Goal: Task Accomplishment & Management: Use online tool/utility

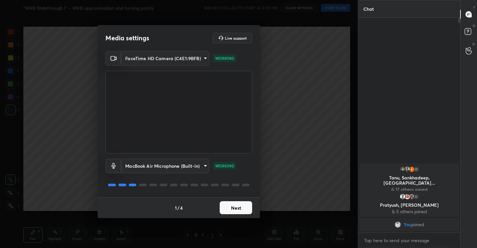
click at [236, 207] on button "Next" at bounding box center [236, 207] width 32 height 13
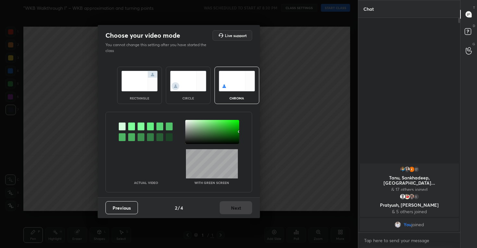
click at [189, 78] on img at bounding box center [188, 81] width 36 height 20
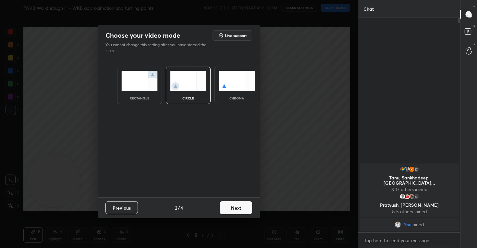
click at [230, 206] on button "Next" at bounding box center [236, 207] width 32 height 13
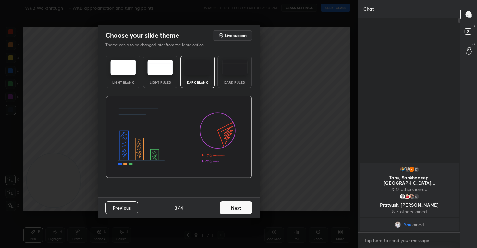
click at [236, 208] on button "Next" at bounding box center [236, 207] width 32 height 13
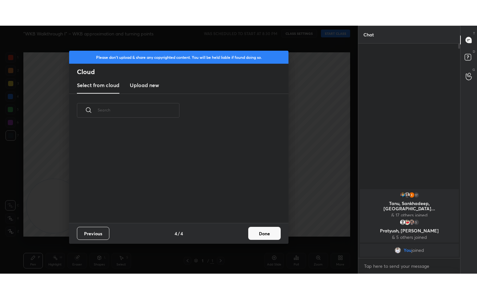
scroll to position [96, 208]
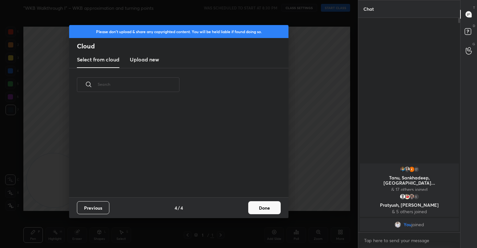
click at [142, 64] on new "Upload new" at bounding box center [144, 60] width 29 height 16
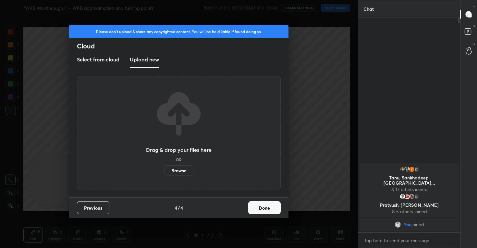
click at [179, 172] on label "Browse" at bounding box center [179, 170] width 29 height 10
click at [165, 172] on input "Browse" at bounding box center [165, 170] width 0 height 10
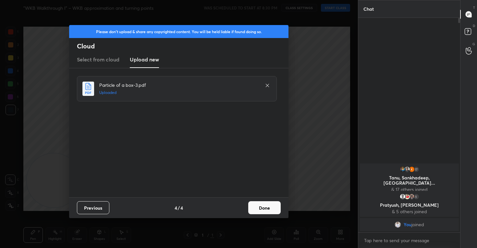
click at [258, 207] on button "Done" at bounding box center [264, 207] width 32 height 13
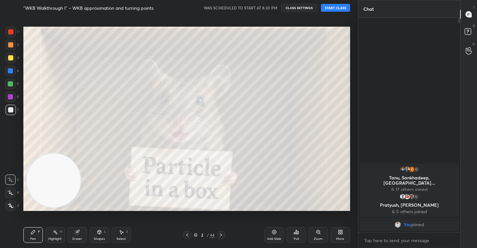
click at [334, 8] on button "START CLASS" at bounding box center [335, 8] width 29 height 8
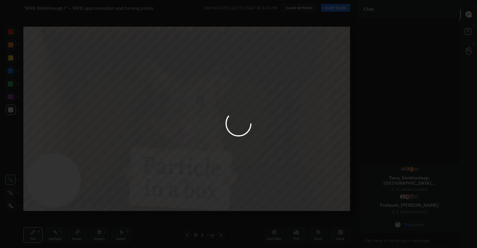
type textarea "x"
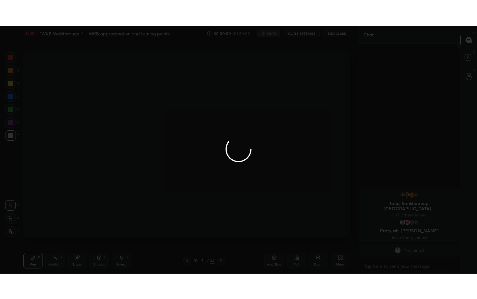
scroll to position [209, 100]
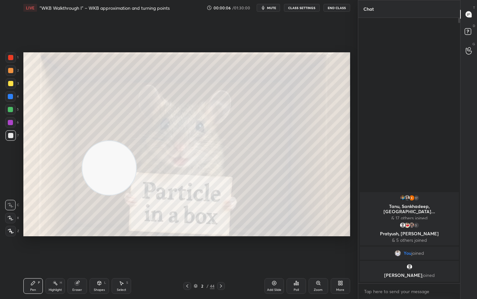
drag, startPoint x: 50, startPoint y: 212, endPoint x: 327, endPoint y: 51, distance: 320.0
click at [325, 51] on div "Setting up your live class Poll for secs No correct answer Start poll" at bounding box center [187, 144] width 332 height 257
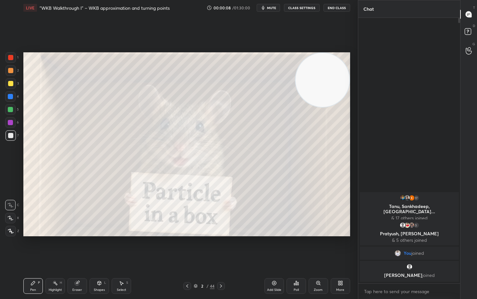
click at [12, 216] on icon at bounding box center [10, 217] width 6 height 5
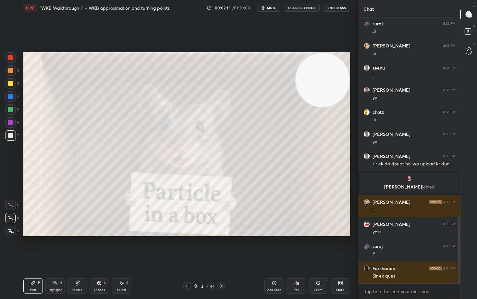
scroll to position [788, 0]
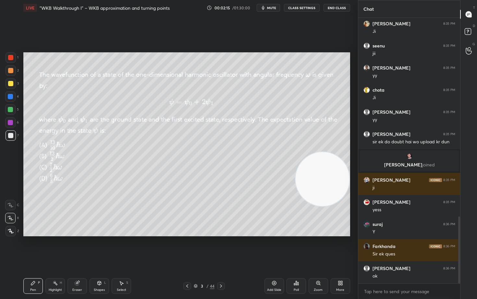
drag, startPoint x: 321, startPoint y: 86, endPoint x: 326, endPoint y: 184, distance: 98.7
click at [326, 185] on video at bounding box center [323, 179] width 54 height 54
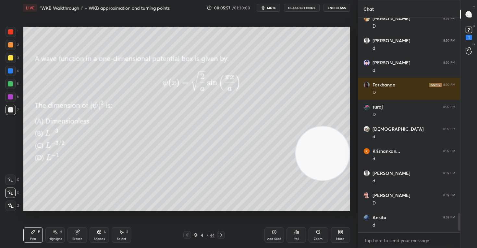
scroll to position [2385, 0]
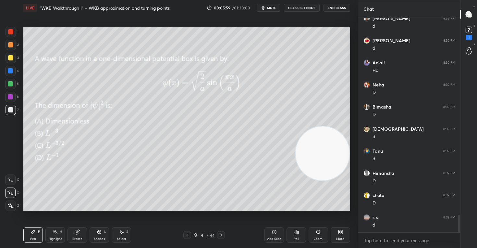
click at [375, 241] on body "1 2 3 4 5 6 7 C X Z C X Z E E Erase all H H LIVE "WKB Walkthrough I" – WKB appr…" at bounding box center [238, 124] width 477 height 248
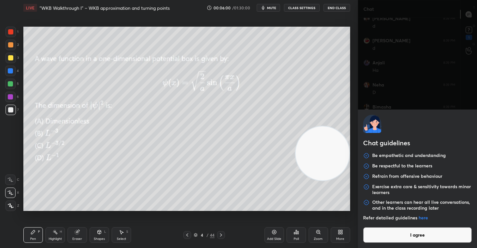
click at [377, 235] on button "I agree" at bounding box center [417, 235] width 109 height 16
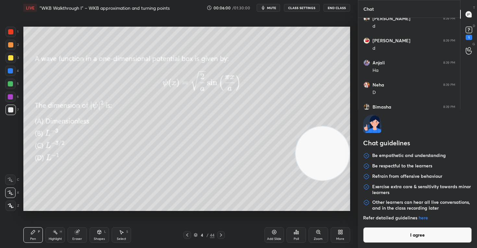
type textarea "x"
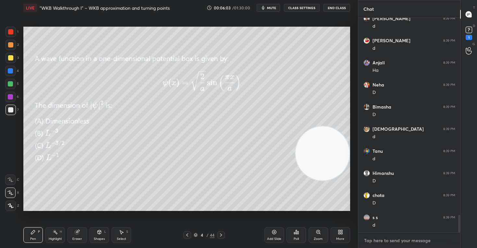
paste textarea "[URL][DOMAIN_NAME]"
type textarea "[URL][DOMAIN_NAME]"
type textarea "x"
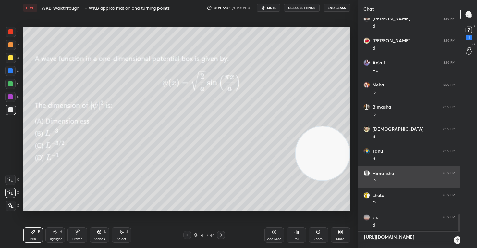
scroll to position [158, 100]
type textarea "[URL][DOMAIN_NAME]"
type textarea "x"
type textarea "[URL][DOMAIN_NAME] l"
type textarea "x"
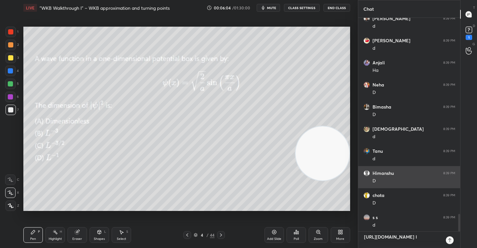
type textarea "[URL][DOMAIN_NAME] li"
type textarea "x"
type textarea "[URL][DOMAIN_NAME] liv"
type textarea "x"
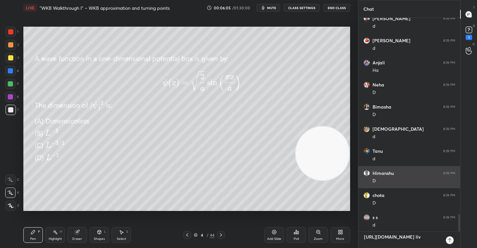
type textarea "[URL][DOMAIN_NAME] live"
type textarea "x"
type textarea "[URL][DOMAIN_NAME] live"
type textarea "x"
type textarea "[URL][DOMAIN_NAME] live t"
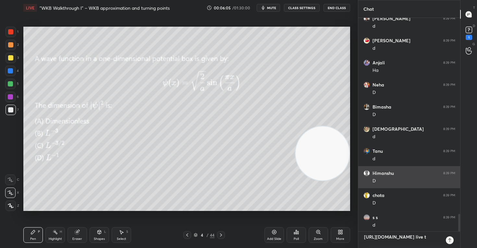
type textarea "x"
type textarea "[URL][DOMAIN_NAME] live to"
type textarea "x"
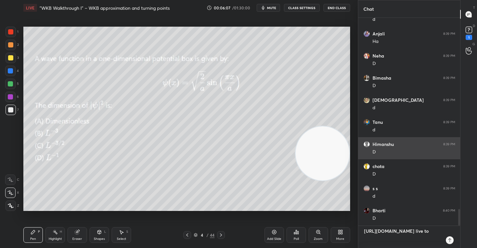
type textarea "[URL][DOMAIN_NAME] live [PERSON_NAME]"
type textarea "x"
type textarea "[URL][DOMAIN_NAME] live toda"
type textarea "x"
type textarea "[URL][DOMAIN_NAME] live [DATE]"
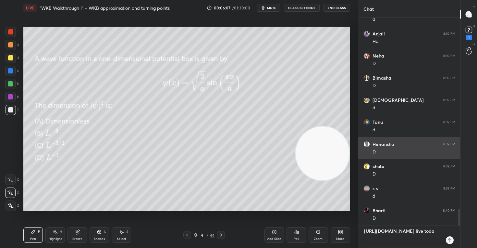
type textarea "x"
type textarea "[URL][DOMAIN_NAME] live [DATE]"
type textarea "x"
type textarea "[URL][DOMAIN_NAME] live [DATE] a"
type textarea "x"
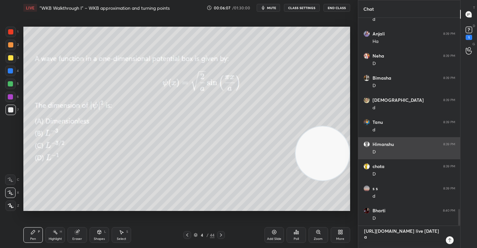
scroll to position [2435, 0]
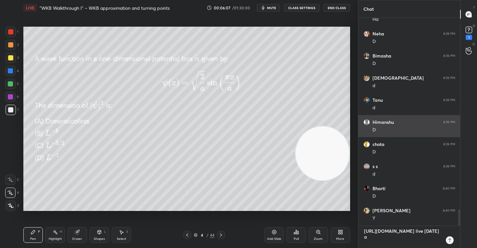
type textarea "[URL][DOMAIN_NAME] live [DATE] at"
type textarea "x"
type textarea "[URL][DOMAIN_NAME] live [DATE] at"
type textarea "x"
type textarea "[URL][DOMAIN_NAME] live [DATE] at 1"
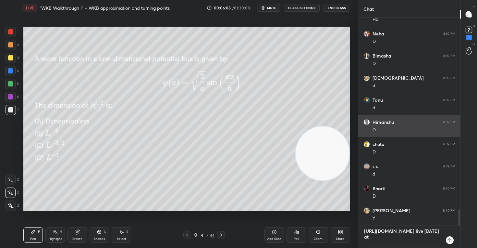
type textarea "x"
type textarea "[URL][DOMAIN_NAME] live [DATE] at 10"
type textarea "x"
type textarea "[URL][DOMAIN_NAME] live [DATE] at 10"
type textarea "x"
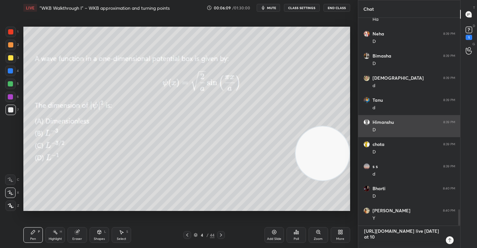
type textarea "[URL][DOMAIN_NAME] live [DATE] at 10 p"
type textarea "x"
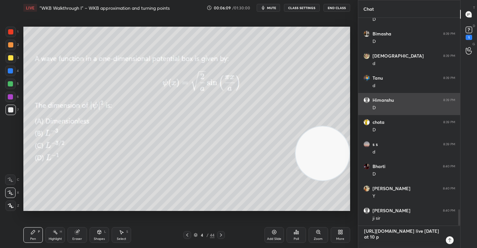
type textarea "[URL][DOMAIN_NAME] live [DATE] at 10 pm"
type textarea "x"
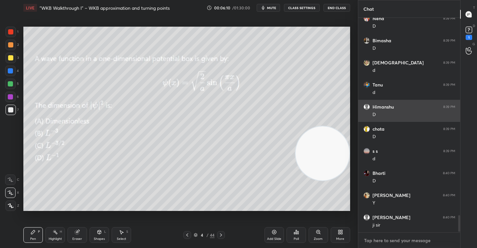
scroll to position [2499, 0]
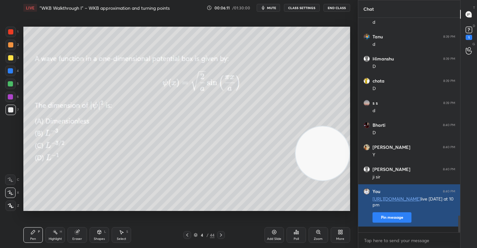
type textarea "x"
click at [386, 222] on button "Pin message" at bounding box center [391, 217] width 39 height 10
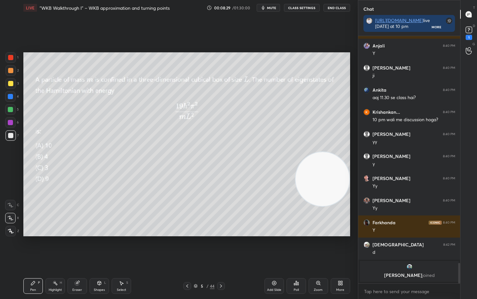
scroll to position [2435, 0]
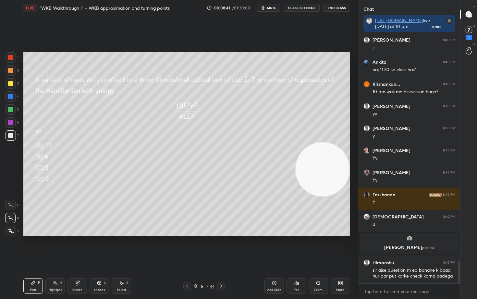
drag, startPoint x: 328, startPoint y: 176, endPoint x: 338, endPoint y: 84, distance: 92.4
click at [341, 142] on video at bounding box center [323, 169] width 54 height 54
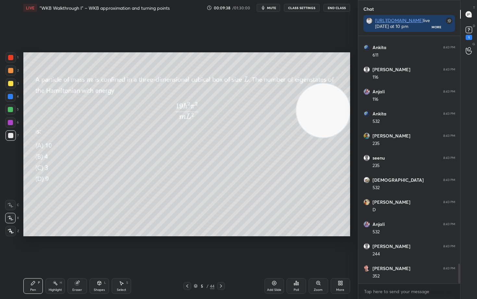
scroll to position [2855, 0]
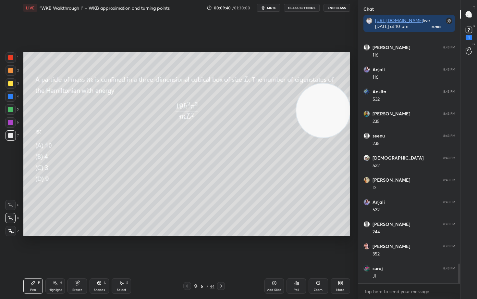
click at [93, 237] on div "Setting up your live class Poll for secs No correct answer Start poll" at bounding box center [187, 144] width 332 height 257
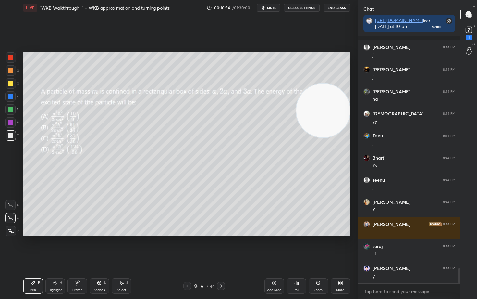
scroll to position [3715, 0]
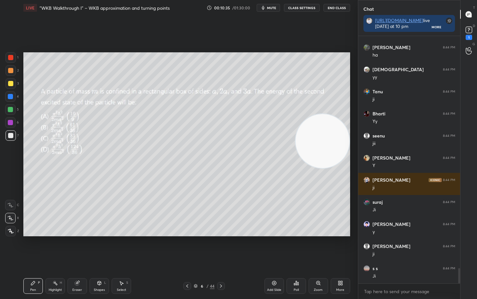
drag, startPoint x: 324, startPoint y: 115, endPoint x: 325, endPoint y: 145, distance: 30.9
click at [324, 145] on video at bounding box center [323, 141] width 54 height 54
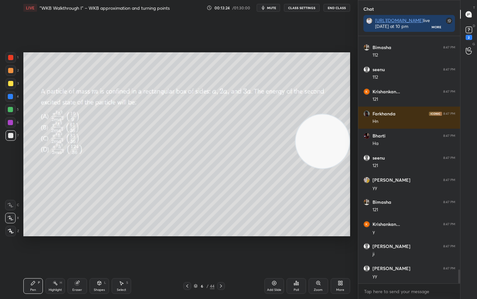
scroll to position [4118, 0]
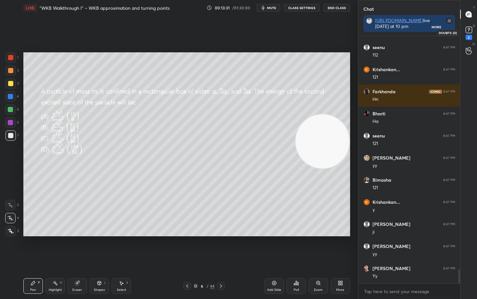
click at [468, 31] on rect at bounding box center [469, 30] width 6 height 6
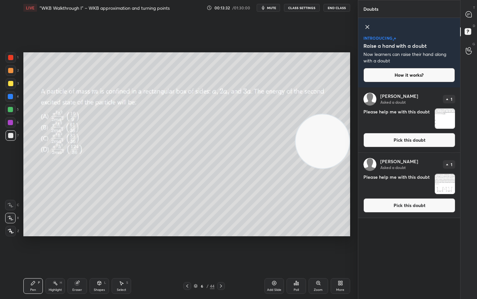
drag, startPoint x: 420, startPoint y: 140, endPoint x: 418, endPoint y: 137, distance: 3.3
click at [420, 141] on button "Pick this doubt" at bounding box center [409, 140] width 92 height 14
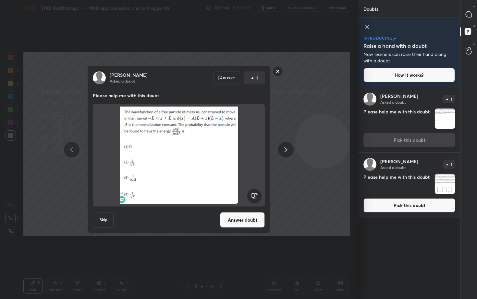
click at [278, 70] on rect at bounding box center [278, 71] width 10 height 10
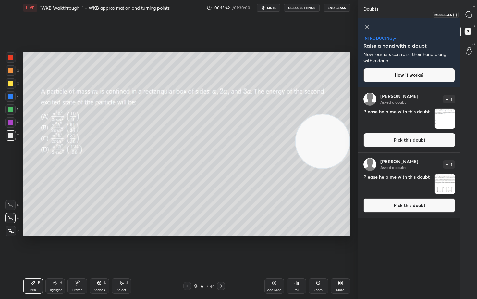
click at [468, 14] on icon at bounding box center [468, 14] width 7 height 7
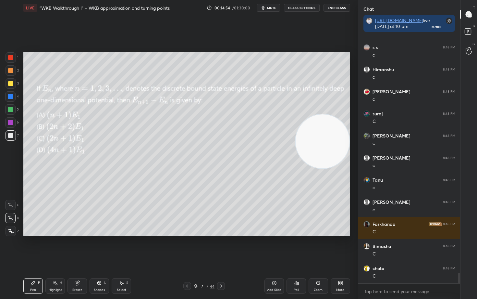
scroll to position [5492, 0]
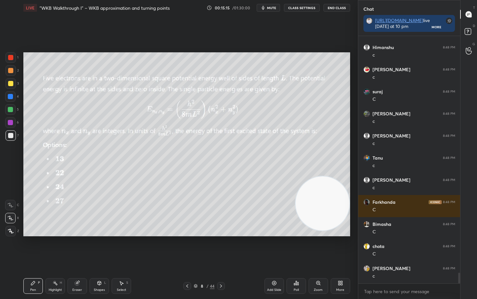
drag, startPoint x: 317, startPoint y: 148, endPoint x: 322, endPoint y: 208, distance: 59.9
click at [322, 208] on video at bounding box center [323, 203] width 54 height 54
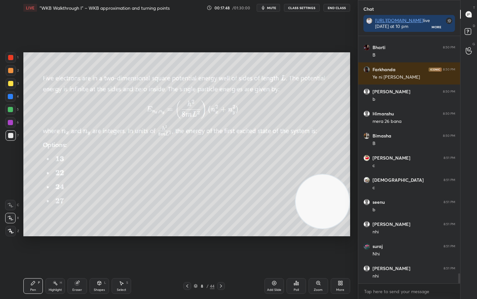
scroll to position [5890, 0]
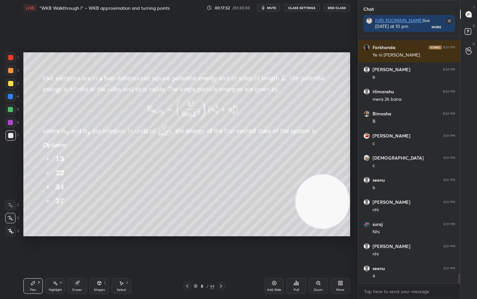
click at [76, 247] on div "Eraser" at bounding box center [76, 286] width 19 height 16
drag, startPoint x: 30, startPoint y: 285, endPoint x: 53, endPoint y: 246, distance: 45.1
click at [31, 247] on icon at bounding box center [33, 282] width 5 height 5
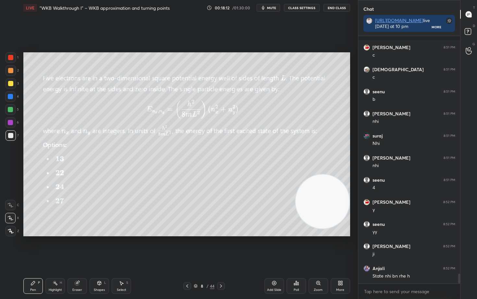
scroll to position [6022, 0]
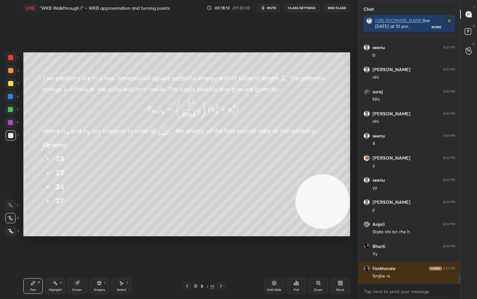
click at [75, 247] on div "Eraser" at bounding box center [77, 289] width 10 height 3
click at [9, 231] on span "Erase all" at bounding box center [11, 230] width 10 height 5
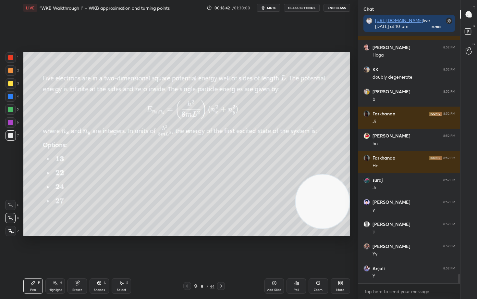
scroll to position [6287, 0]
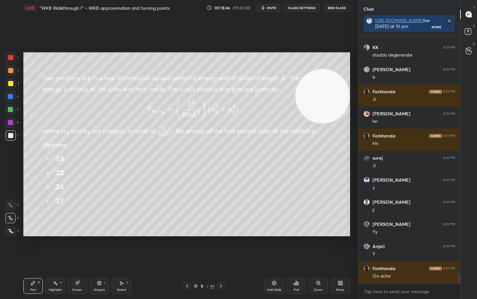
drag, startPoint x: 323, startPoint y: 203, endPoint x: 329, endPoint y: 84, distance: 119.2
click at [330, 101] on video at bounding box center [323, 96] width 54 height 54
drag, startPoint x: 10, startPoint y: 83, endPoint x: 19, endPoint y: 89, distance: 10.8
click at [10, 84] on div at bounding box center [10, 83] width 5 height 5
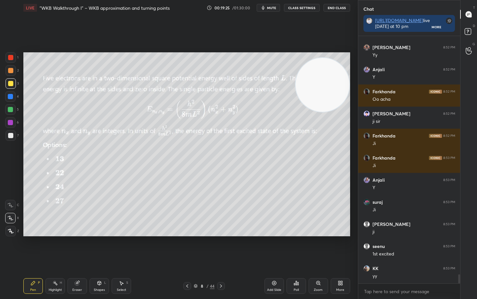
scroll to position [6485, 0]
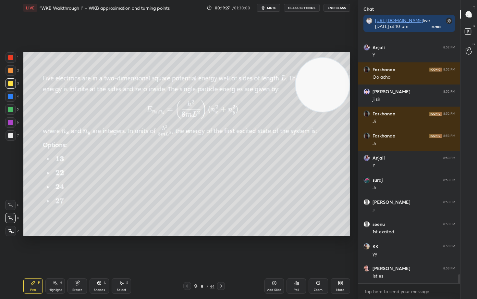
click at [75, 247] on icon at bounding box center [77, 282] width 5 height 5
drag, startPoint x: 36, startPoint y: 285, endPoint x: 37, endPoint y: 281, distance: 3.8
click at [35, 247] on div "Pen P" at bounding box center [32, 286] width 19 height 16
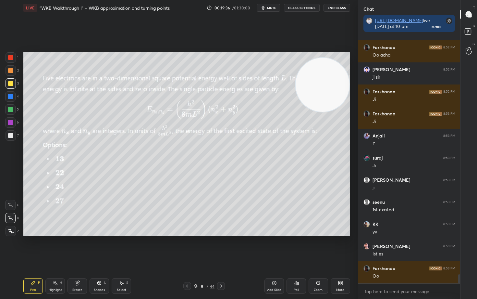
scroll to position [6529, 0]
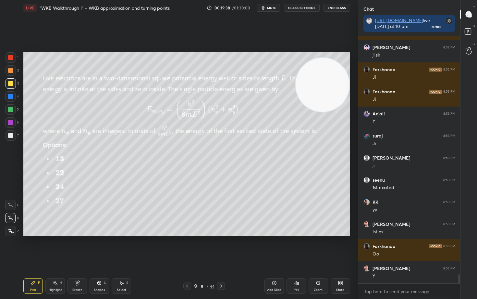
click at [77, 247] on div "Eraser" at bounding box center [77, 289] width 10 height 3
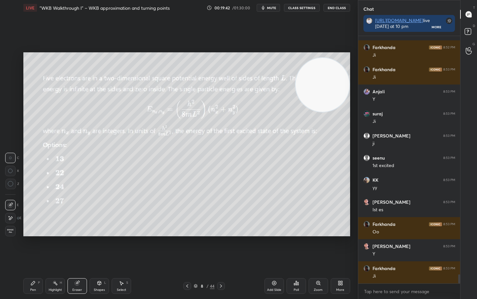
click at [35, 247] on icon at bounding box center [33, 282] width 5 height 5
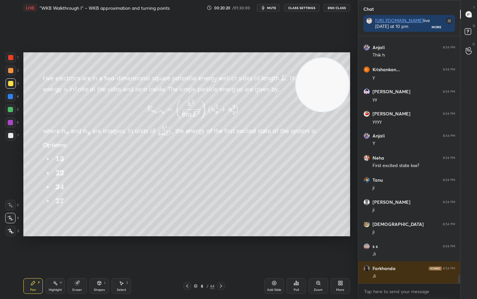
scroll to position [6949, 0]
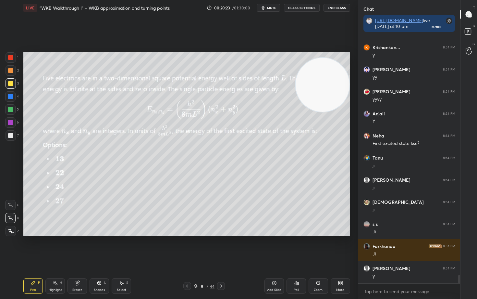
drag, startPoint x: 272, startPoint y: 282, endPoint x: 278, endPoint y: 280, distance: 6.1
click at [272, 247] on icon at bounding box center [274, 282] width 5 height 5
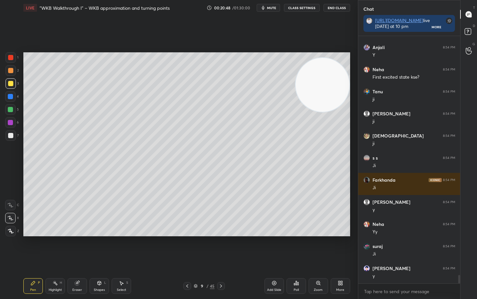
scroll to position [7037, 0]
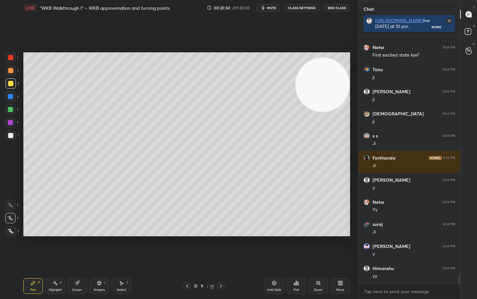
drag, startPoint x: 79, startPoint y: 287, endPoint x: 77, endPoint y: 286, distance: 3.3
click at [78, 247] on div "Eraser" at bounding box center [76, 286] width 19 height 16
drag, startPoint x: 34, startPoint y: 284, endPoint x: 36, endPoint y: 266, distance: 17.9
click at [34, 247] on icon at bounding box center [33, 282] width 5 height 5
drag, startPoint x: 75, startPoint y: 285, endPoint x: 76, endPoint y: 238, distance: 47.1
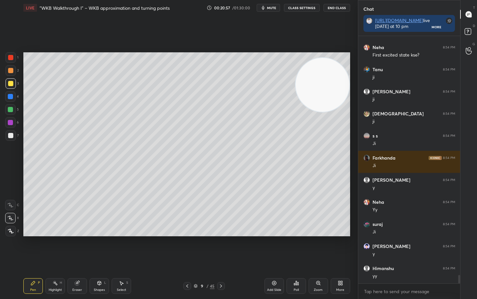
click at [75, 247] on div "Eraser" at bounding box center [76, 286] width 19 height 16
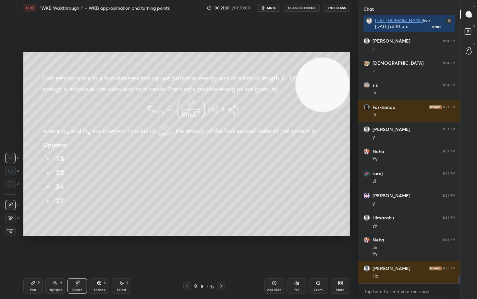
scroll to position [7110, 0]
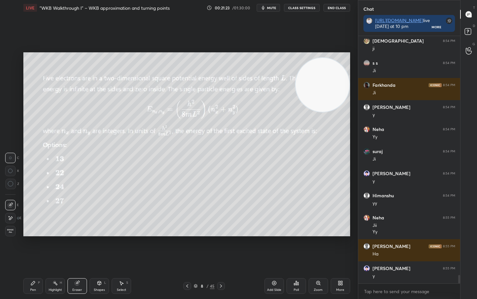
click at [28, 247] on div "Pen P" at bounding box center [32, 286] width 19 height 16
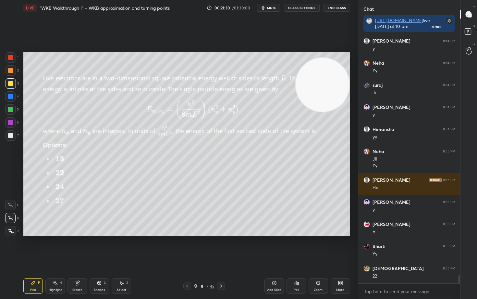
scroll to position [7198, 0]
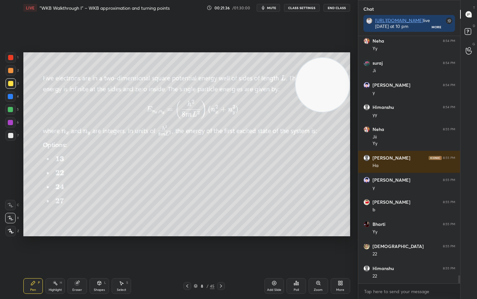
click at [78, 247] on div "Eraser" at bounding box center [76, 286] width 19 height 16
click at [33, 247] on div "Pen" at bounding box center [33, 289] width 6 height 3
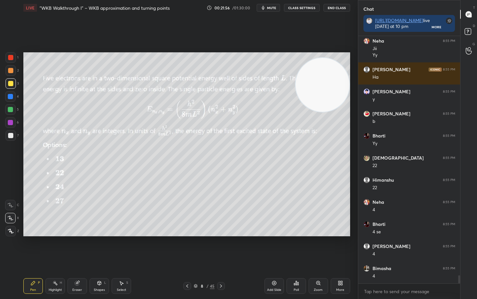
scroll to position [7330, 0]
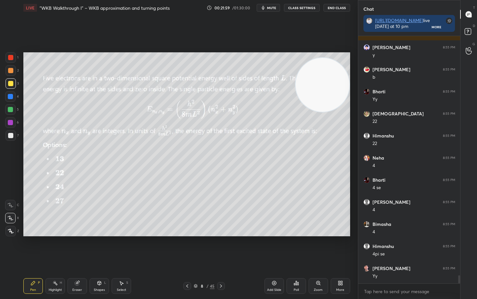
drag, startPoint x: 77, startPoint y: 288, endPoint x: 85, endPoint y: 251, distance: 37.2
click at [78, 247] on div "Eraser" at bounding box center [76, 286] width 19 height 16
drag, startPoint x: 32, startPoint y: 284, endPoint x: 54, endPoint y: 247, distance: 43.5
click at [32, 247] on icon at bounding box center [33, 283] width 4 height 4
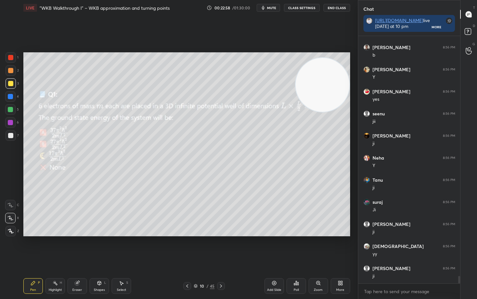
scroll to position [7926, 0]
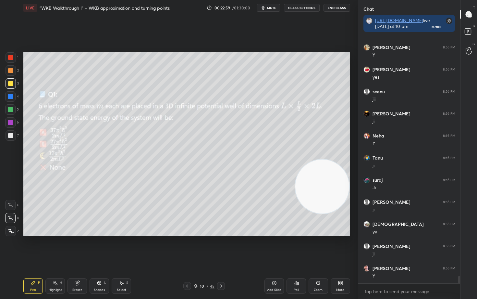
drag, startPoint x: 322, startPoint y: 95, endPoint x: 322, endPoint y: 201, distance: 106.1
click at [321, 201] on video at bounding box center [322, 186] width 54 height 54
click at [271, 8] on span "mute" at bounding box center [271, 8] width 9 height 5
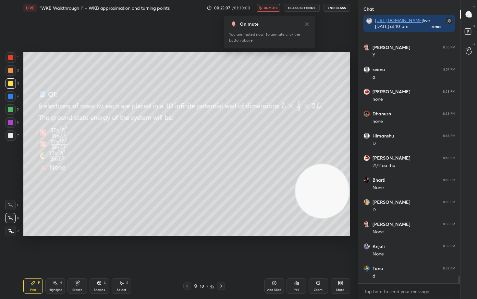
scroll to position [8169, 0]
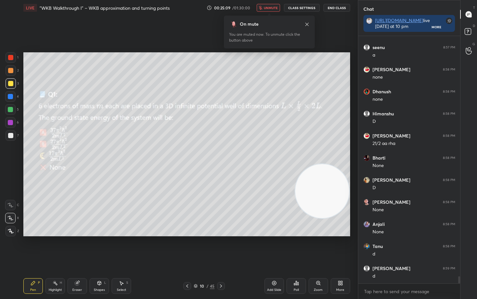
click at [271, 7] on span "unmute" at bounding box center [271, 8] width 14 height 5
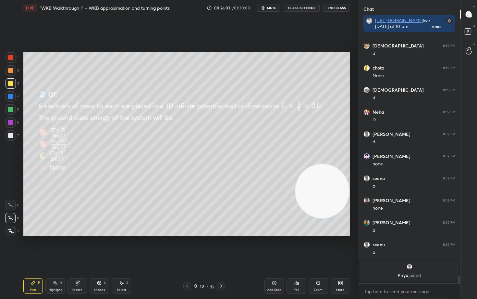
scroll to position [7098, 0]
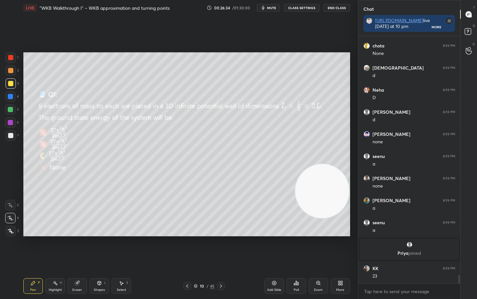
click at [76, 247] on div "Eraser" at bounding box center [76, 286] width 19 height 16
click at [10, 230] on span "Erase all" at bounding box center [11, 230] width 10 height 5
drag, startPoint x: 320, startPoint y: 192, endPoint x: 309, endPoint y: 76, distance: 116.0
click at [311, 164] on video at bounding box center [322, 191] width 54 height 54
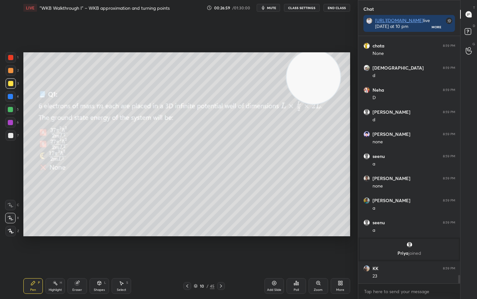
click at [10, 136] on div at bounding box center [10, 135] width 5 height 5
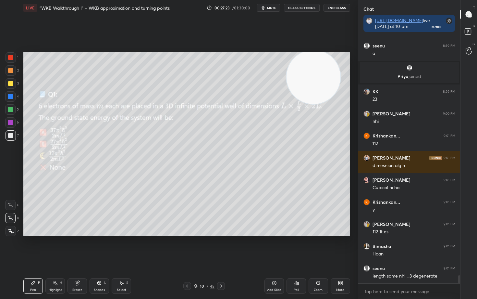
scroll to position [7297, 0]
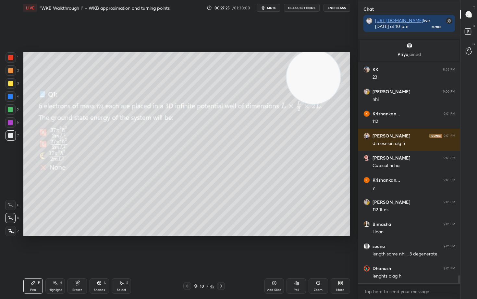
click at [73, 247] on div "Eraser" at bounding box center [76, 286] width 19 height 16
click at [9, 233] on span "Erase all" at bounding box center [11, 230] width 10 height 5
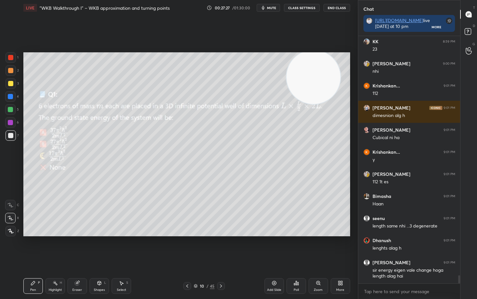
scroll to position [7347, 0]
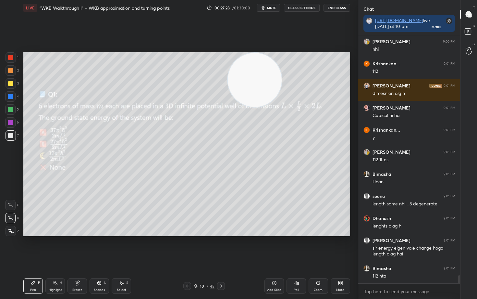
drag, startPoint x: 314, startPoint y: 88, endPoint x: 249, endPoint y: 70, distance: 68.1
click at [250, 73] on video at bounding box center [255, 80] width 54 height 54
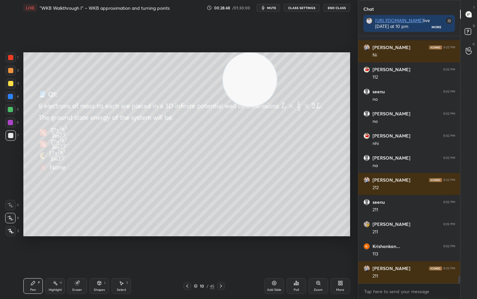
scroll to position [8075, 0]
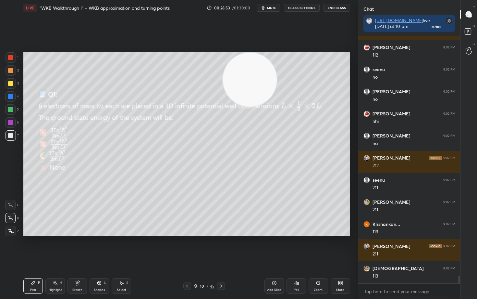
drag, startPoint x: 259, startPoint y: 85, endPoint x: 342, endPoint y: 75, distance: 83.7
click at [277, 75] on video at bounding box center [250, 80] width 54 height 54
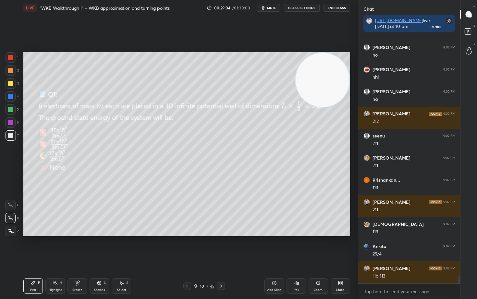
scroll to position [8141, 0]
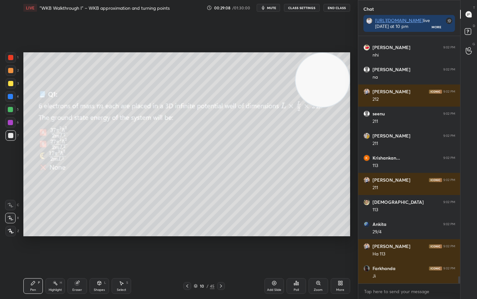
drag, startPoint x: 76, startPoint y: 286, endPoint x: 76, endPoint y: 274, distance: 12.0
click at [76, 247] on icon at bounding box center [77, 282] width 5 height 5
click at [34, 247] on icon at bounding box center [33, 283] width 4 height 4
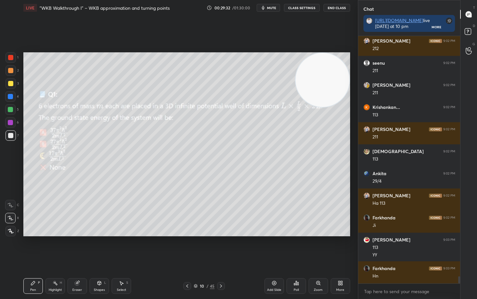
scroll to position [8214, 0]
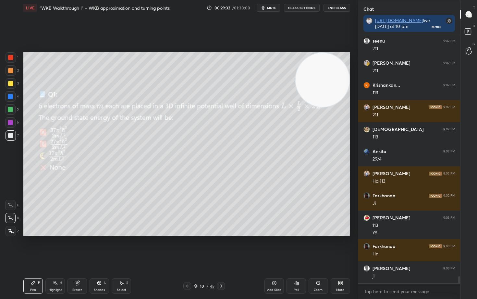
drag, startPoint x: 10, startPoint y: 83, endPoint x: 12, endPoint y: 86, distance: 3.7
click at [10, 84] on div at bounding box center [10, 83] width 5 height 5
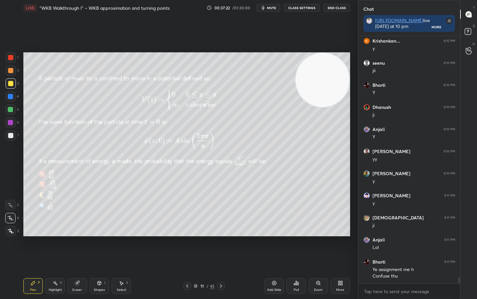
scroll to position [10166, 0]
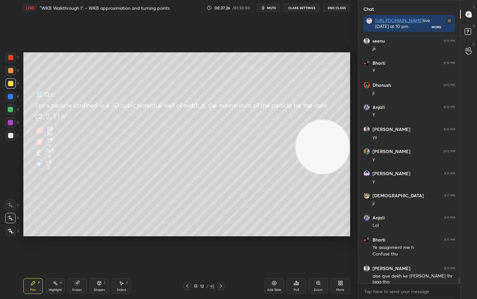
drag, startPoint x: 322, startPoint y: 85, endPoint x: 322, endPoint y: 166, distance: 81.1
click at [322, 166] on video at bounding box center [323, 147] width 54 height 54
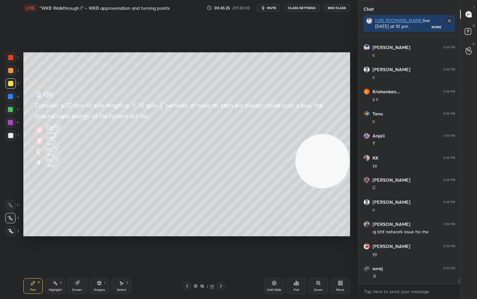
scroll to position [12577, 0]
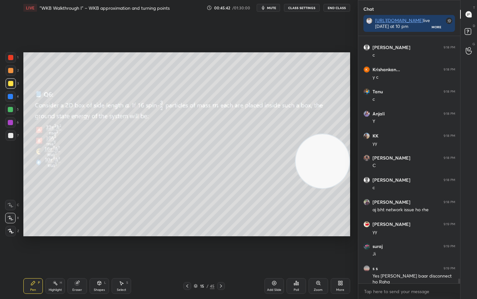
click at [271, 8] on span "mute" at bounding box center [271, 8] width 9 height 5
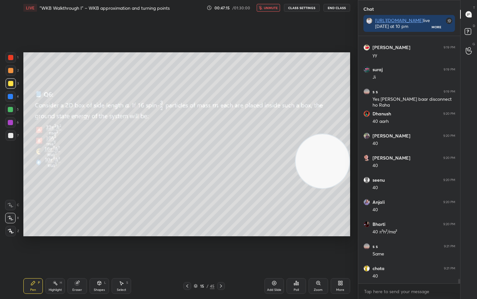
scroll to position [12776, 0]
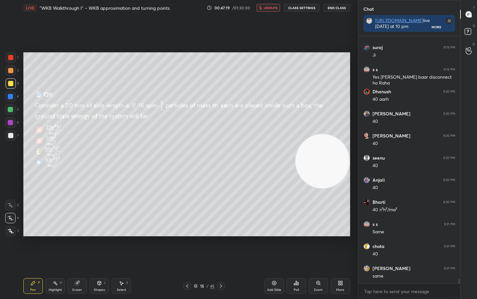
click at [268, 7] on span "unmute" at bounding box center [271, 8] width 14 height 5
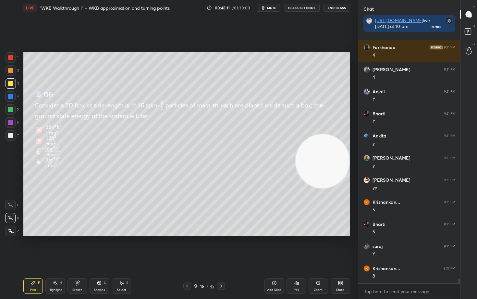
scroll to position [13305, 0]
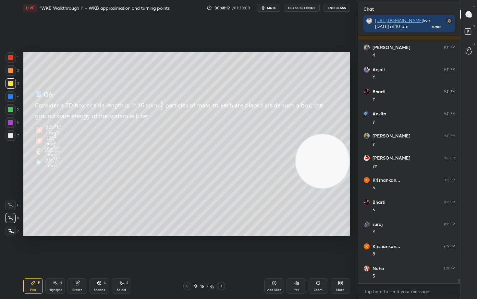
drag, startPoint x: 9, startPoint y: 134, endPoint x: 20, endPoint y: 147, distance: 16.4
click at [9, 134] on div at bounding box center [10, 135] width 5 height 5
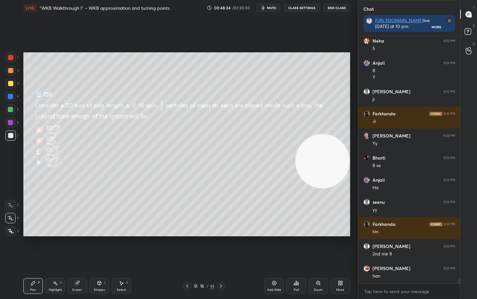
scroll to position [13555, 0]
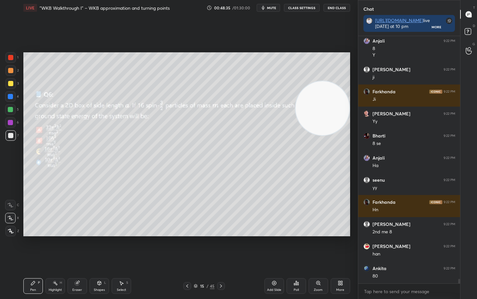
drag, startPoint x: 328, startPoint y: 159, endPoint x: 329, endPoint y: 70, distance: 88.3
click at [332, 81] on video at bounding box center [323, 108] width 54 height 54
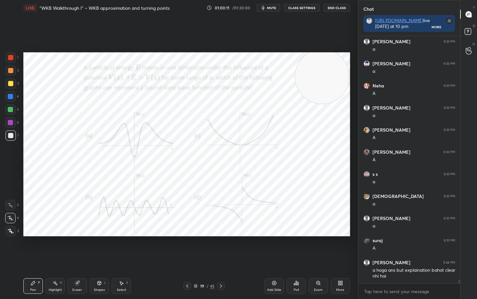
scroll to position [15836, 0]
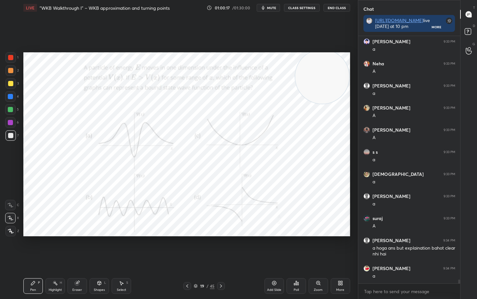
click at [8, 60] on div at bounding box center [11, 57] width 10 height 10
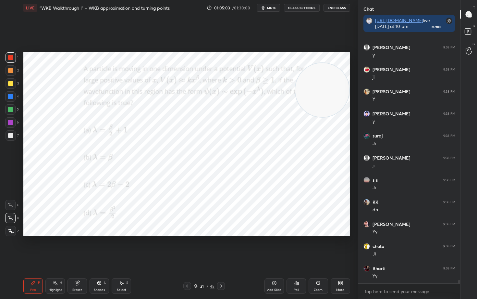
scroll to position [17490, 0]
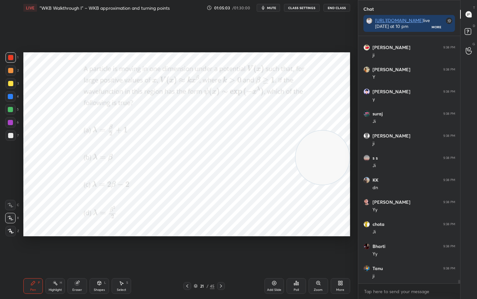
drag, startPoint x: 320, startPoint y: 84, endPoint x: 332, endPoint y: 169, distance: 85.5
click at [331, 167] on video at bounding box center [323, 157] width 54 height 54
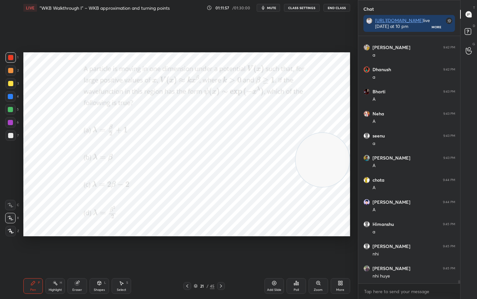
scroll to position [17888, 0]
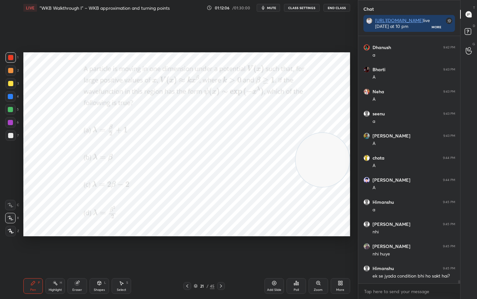
drag, startPoint x: 77, startPoint y: 283, endPoint x: 99, endPoint y: 253, distance: 37.6
click at [79, 247] on g at bounding box center [77, 282] width 5 height 5
click at [33, 247] on div "Pen P" at bounding box center [32, 286] width 19 height 16
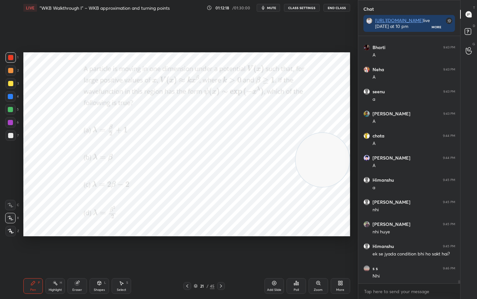
scroll to position [17932, 0]
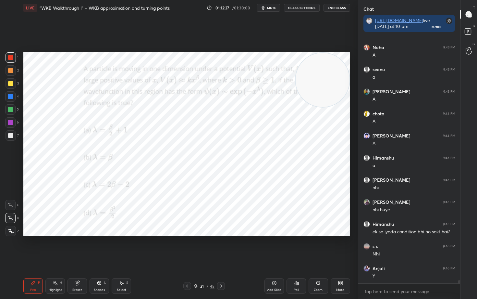
drag, startPoint x: 320, startPoint y: 183, endPoint x: 323, endPoint y: 91, distance: 92.8
click at [344, 81] on video at bounding box center [323, 80] width 54 height 54
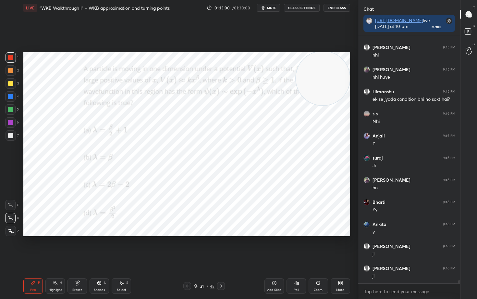
scroll to position [18086, 0]
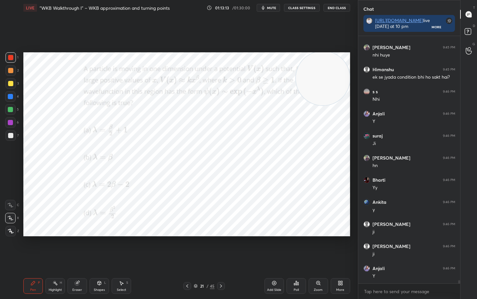
click at [76, 247] on icon at bounding box center [77, 283] width 4 height 4
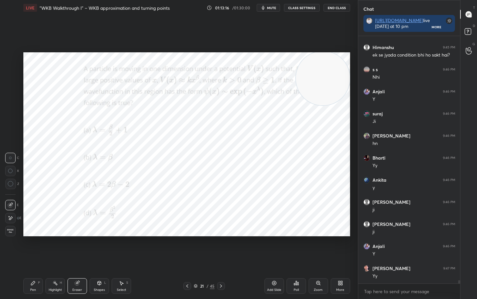
click at [32, 247] on icon at bounding box center [33, 283] width 4 height 4
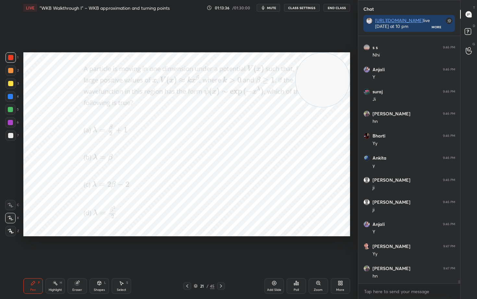
drag, startPoint x: 324, startPoint y: 86, endPoint x: 336, endPoint y: 79, distance: 13.8
click at [336, 79] on video at bounding box center [323, 80] width 54 height 54
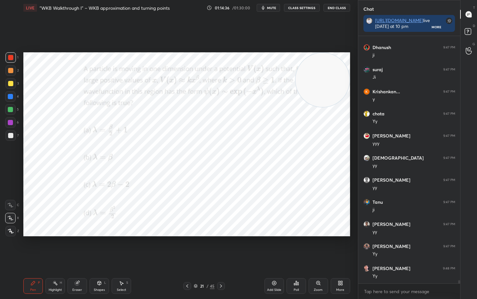
scroll to position [18439, 0]
click at [79, 247] on div "Eraser" at bounding box center [76, 286] width 19 height 16
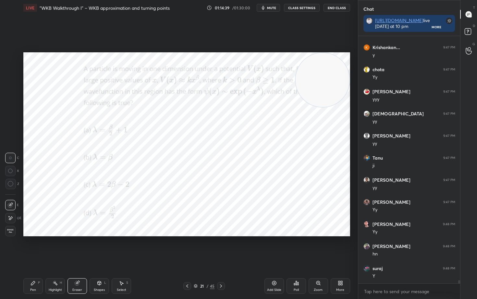
scroll to position [18483, 0]
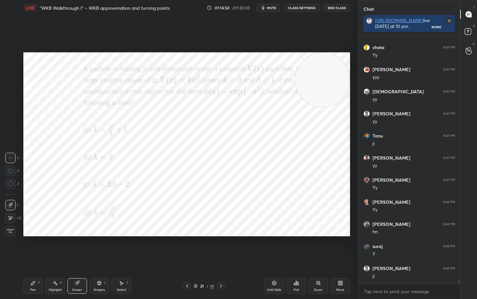
click at [34, 247] on div "Pen P" at bounding box center [32, 286] width 19 height 16
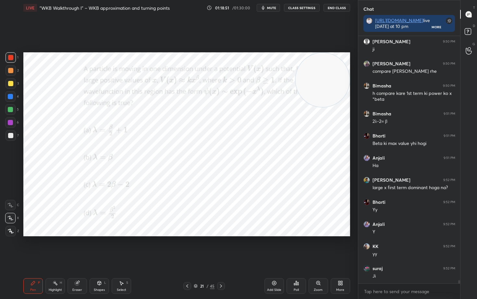
scroll to position [19059, 0]
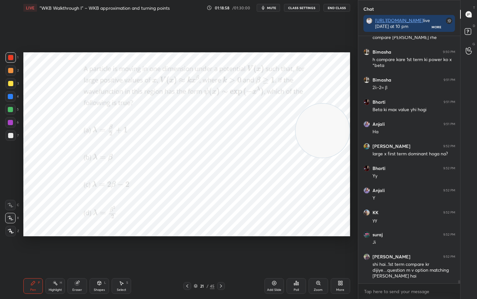
drag, startPoint x: 330, startPoint y: 92, endPoint x: 334, endPoint y: 82, distance: 10.6
click at [336, 104] on video at bounding box center [323, 131] width 54 height 54
drag, startPoint x: 343, startPoint y: 124, endPoint x: 316, endPoint y: 135, distance: 29.4
click at [345, 140] on video at bounding box center [323, 125] width 54 height 54
drag, startPoint x: 334, startPoint y: 160, endPoint x: 348, endPoint y: 97, distance: 63.8
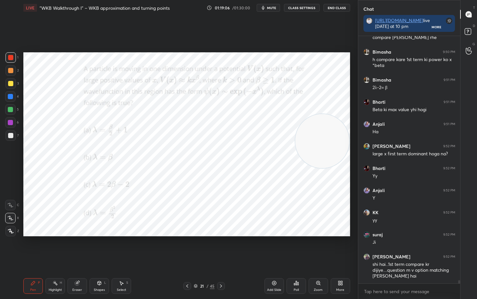
click at [347, 114] on video at bounding box center [322, 141] width 54 height 54
drag, startPoint x: 273, startPoint y: 283, endPoint x: 272, endPoint y: 279, distance: 3.6
click at [272, 247] on icon at bounding box center [274, 282] width 5 height 5
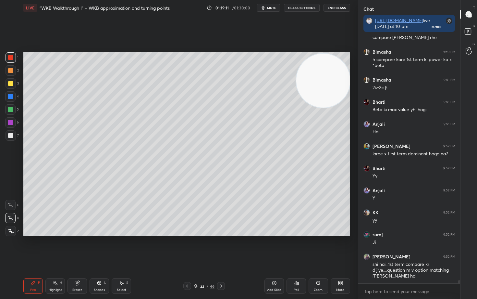
click at [11, 135] on div at bounding box center [10, 135] width 5 height 5
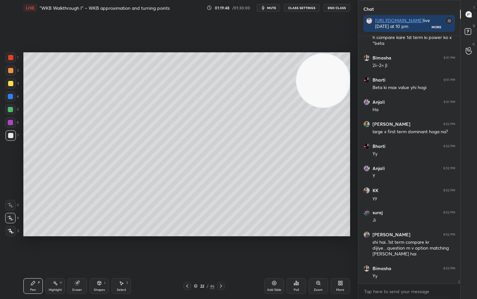
click at [79, 247] on div "Eraser" at bounding box center [76, 286] width 19 height 16
click at [32, 247] on div "Pen" at bounding box center [33, 289] width 6 height 3
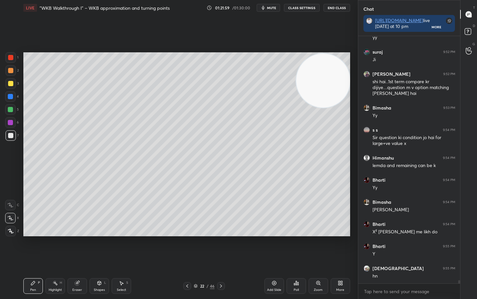
scroll to position [19263, 0]
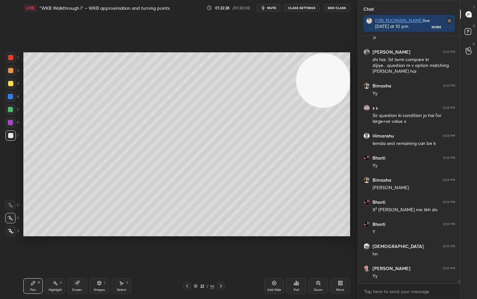
click at [78, 247] on div "Eraser" at bounding box center [76, 286] width 19 height 16
click at [32, 247] on div "Pen P" at bounding box center [32, 286] width 19 height 16
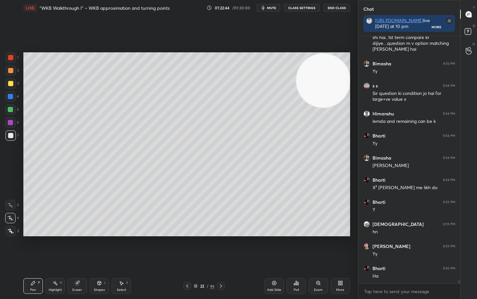
scroll to position [19307, 0]
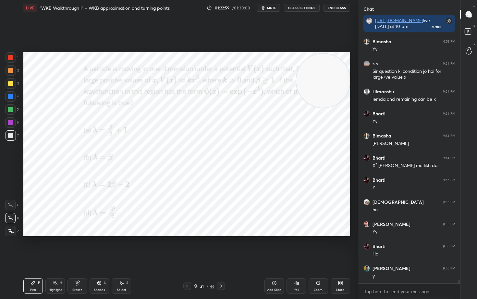
drag, startPoint x: 11, startPoint y: 57, endPoint x: 14, endPoint y: 61, distance: 5.1
click at [13, 59] on div at bounding box center [10, 57] width 5 height 5
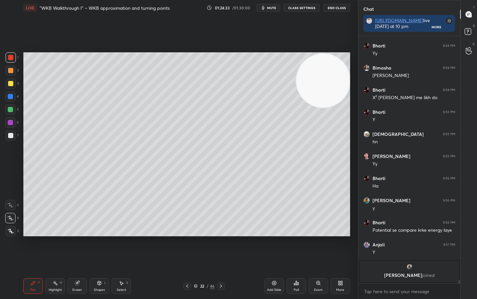
scroll to position [17894, 0]
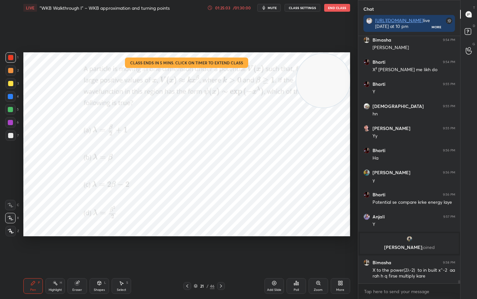
click at [211, 6] on icon at bounding box center [209, 7] width 5 height 5
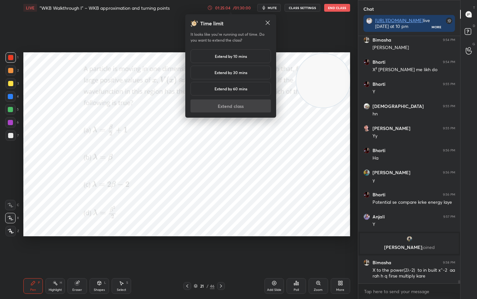
click at [229, 71] on h5 "Extend by 30 mins" at bounding box center [230, 72] width 33 height 6
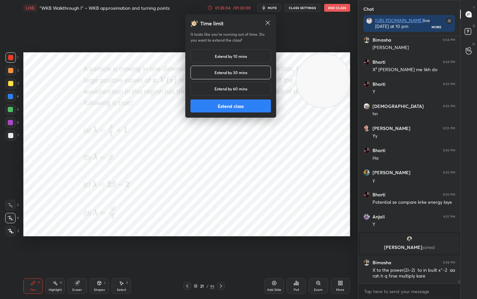
click at [233, 107] on button "Extend class" at bounding box center [230, 105] width 80 height 13
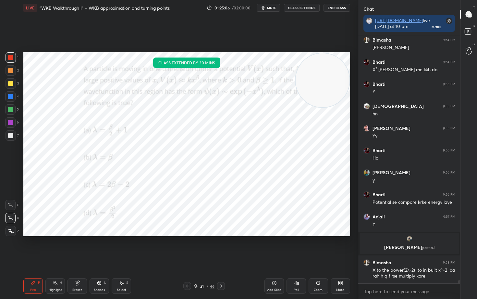
drag, startPoint x: 322, startPoint y: 84, endPoint x: 338, endPoint y: 151, distance: 69.5
click at [341, 107] on video at bounding box center [323, 80] width 54 height 54
drag, startPoint x: 333, startPoint y: 146, endPoint x: 335, endPoint y: 65, distance: 81.1
click at [338, 73] on video at bounding box center [323, 80] width 54 height 54
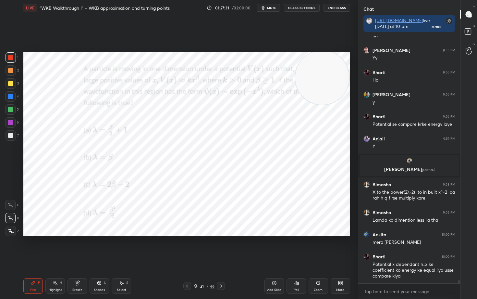
scroll to position [18182, 0]
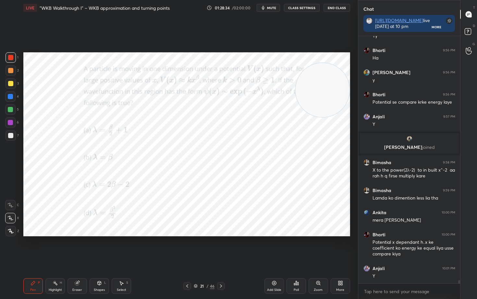
drag, startPoint x: 324, startPoint y: 78, endPoint x: 318, endPoint y: 165, distance: 87.2
click at [330, 117] on video at bounding box center [323, 90] width 54 height 54
drag, startPoint x: 323, startPoint y: 130, endPoint x: 310, endPoint y: 91, distance: 42.0
click at [323, 131] on video at bounding box center [322, 158] width 54 height 54
drag, startPoint x: 315, startPoint y: 82, endPoint x: 328, endPoint y: 71, distance: 17.5
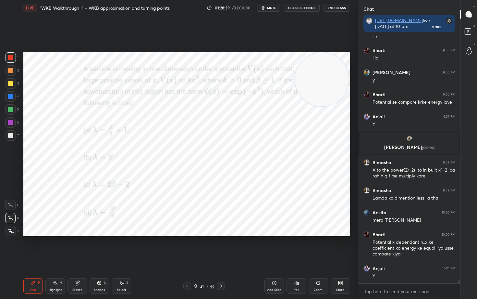
click at [326, 75] on video at bounding box center [322, 79] width 54 height 54
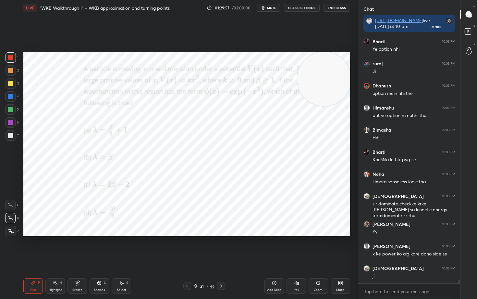
scroll to position [18496, 0]
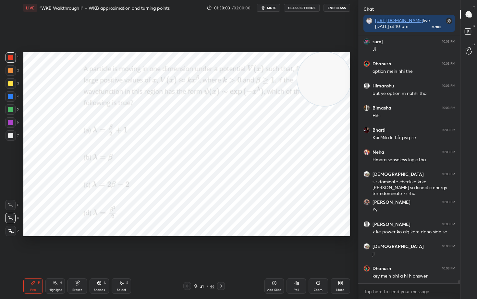
click at [22, 96] on div "Setting up your live class Poll for secs No correct answer Start poll" at bounding box center [187, 144] width 332 height 257
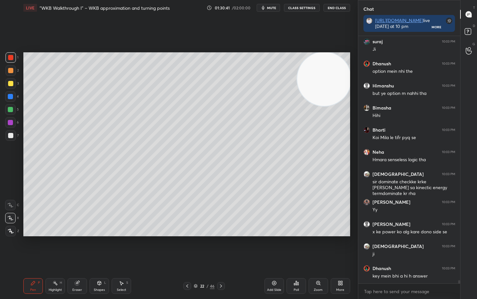
drag, startPoint x: 73, startPoint y: 286, endPoint x: 73, endPoint y: 282, distance: 3.9
click at [73, 247] on div "Eraser" at bounding box center [76, 286] width 19 height 16
click at [11, 230] on span "Erase all" at bounding box center [11, 230] width 10 height 5
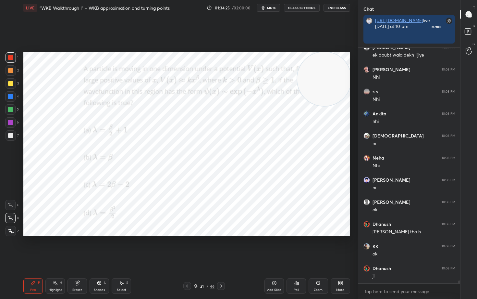
scroll to position [2, 2]
click at [330, 7] on button "End Class" at bounding box center [336, 8] width 27 height 8
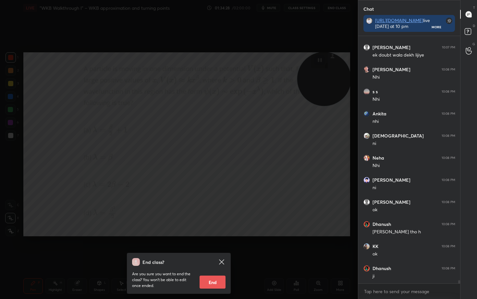
click at [207, 247] on button "End" at bounding box center [213, 281] width 26 height 13
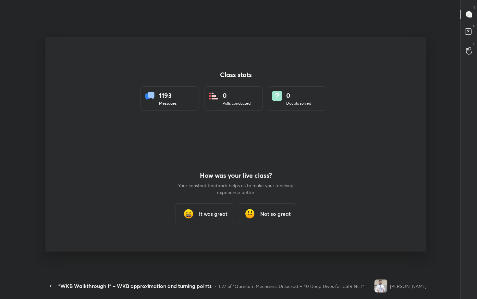
scroll to position [2, 0]
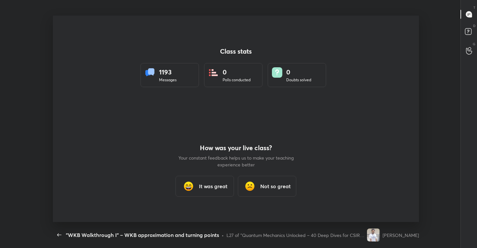
type textarea "x"
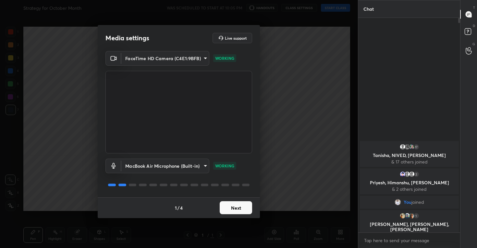
click at [233, 209] on button "Next" at bounding box center [236, 207] width 32 height 13
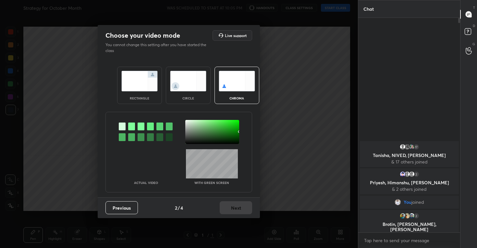
click at [192, 82] on img at bounding box center [188, 81] width 36 height 20
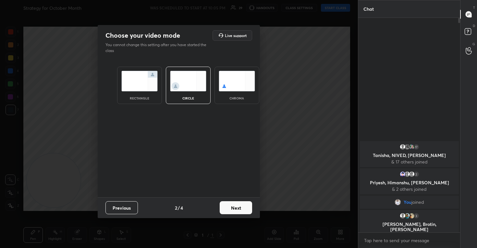
click at [234, 203] on button "Next" at bounding box center [236, 207] width 32 height 13
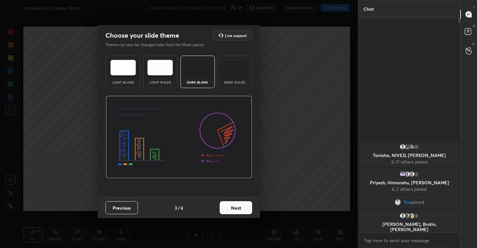
click at [238, 208] on button "Next" at bounding box center [236, 207] width 32 height 13
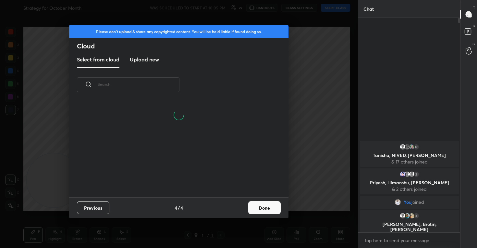
scroll to position [96, 208]
click at [147, 61] on h3 "Upload new" at bounding box center [144, 59] width 29 height 8
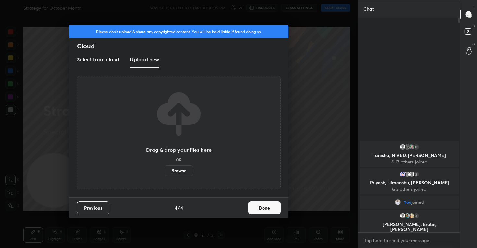
click at [174, 167] on label "Browse" at bounding box center [179, 170] width 29 height 10
click at [165, 167] on input "Browse" at bounding box center [165, 170] width 0 height 10
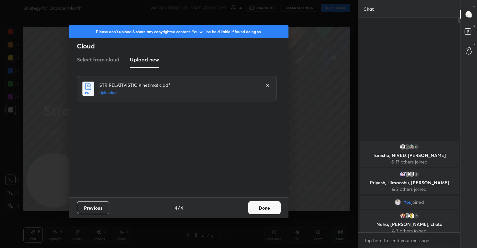
click at [255, 204] on button "Done" at bounding box center [264, 207] width 32 height 13
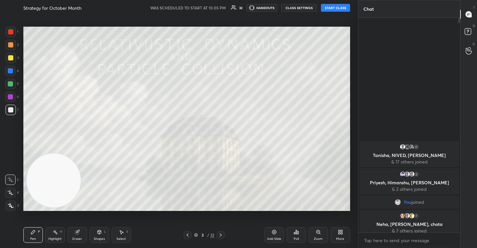
click at [9, 195] on div at bounding box center [10, 192] width 10 height 10
click at [326, 9] on button "START CLASS" at bounding box center [335, 8] width 29 height 8
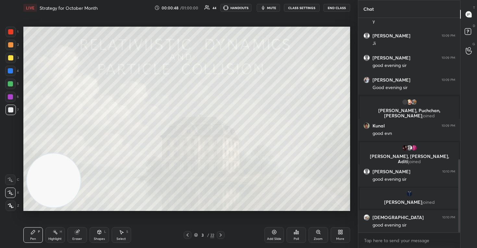
scroll to position [438, 0]
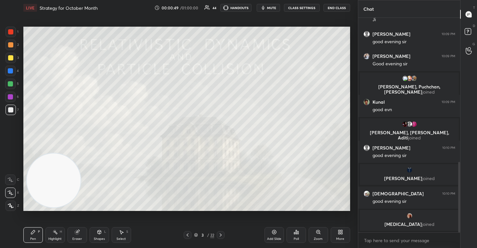
click at [377, 242] on body "1 2 3 4 5 6 7 C X Z C X Z E E Erase all H H LIVE Strategy for October Month 00:…" at bounding box center [238, 124] width 477 height 248
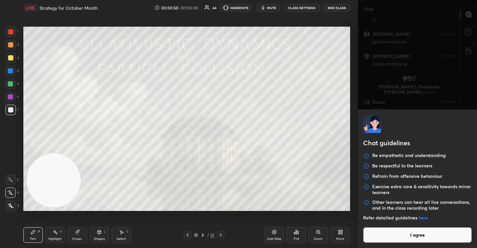
click at [382, 238] on button "I agree" at bounding box center [417, 235] width 109 height 16
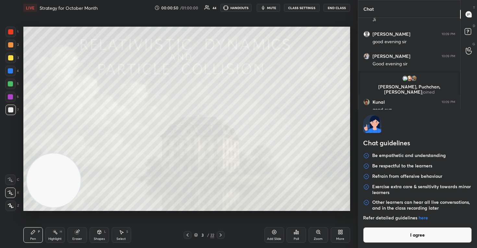
type textarea "x"
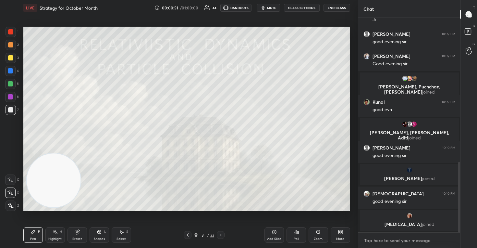
click at [376, 239] on textarea at bounding box center [409, 240] width 92 height 10
paste textarea "https://unacademy.com/class/ssp-1-bravais-begins-the-14-fold-story/O3L3XC59"
type textarea "https://unacademy.com/class/ssp-1-bravais-begins-the-14-fold-story/O3L3XC59"
type textarea "x"
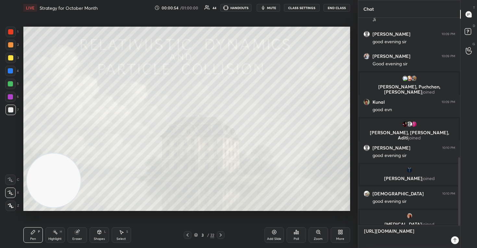
type textarea "https://unacademy.com/class/ssp-1-bravais-begins-the-14-fold-story/O3L3XC59"
type textarea "x"
type textarea "https://unacademy.com/class/ssp-1-bravais-begins-the-14-fold-story/O3L3XC59 s"
type textarea "x"
type textarea "https://unacademy.com/class/ssp-1-bravais-begins-the-14-fold-story/O3L3XC59 st"
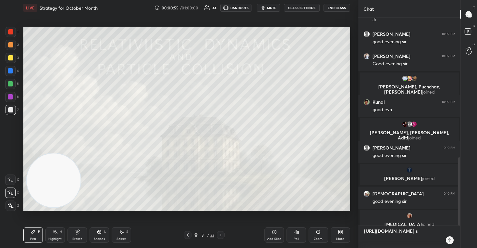
type textarea "x"
type textarea "https://unacademy.com/class/ssp-1-bravais-begins-the-14-fold-story/O3L3XC59 sta"
type textarea "x"
type textarea "https://unacademy.com/class/ssp-1-bravais-begins-the-14-fold-story/O3L3XC59 star"
type textarea "x"
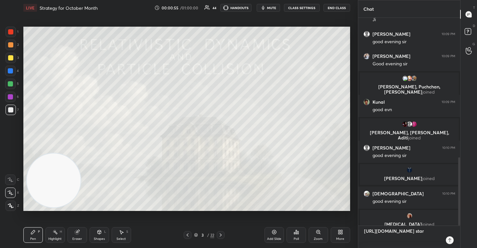
type textarea "https://unacademy.com/class/ssp-1-bravais-begins-the-14-fold-story/O3L3XC59 sta"
type textarea "x"
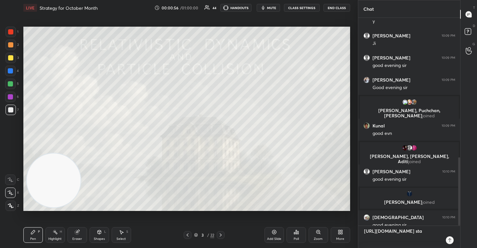
type textarea "https://unacademy.com/class/ssp-1-bravais-begins-the-14-fold-story/O3L3XC59 st"
type textarea "x"
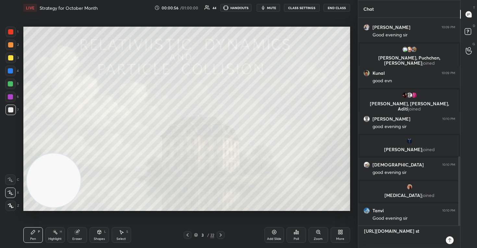
type textarea "https://unacademy.com/class/ssp-1-bravais-begins-the-14-fold-story/O3L3XC59 s"
type textarea "x"
type textarea "https://unacademy.com/class/ssp-1-bravais-begins-the-14-fold-story/O3L3XC59"
type textarea "x"
type textarea "https://unacademy.com/class/ssp-1-bravais-begins-the-14-fold-story/O3L3XC59 l"
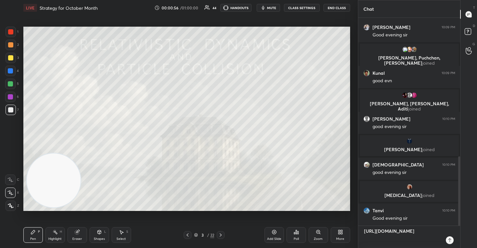
type textarea "x"
type textarea "https://unacademy.com/class/ssp-1-bravais-begins-the-14-fold-story/O3L3XC59 li"
type textarea "x"
type textarea "https://unacademy.com/class/ssp-1-bravais-begins-the-14-fold-story/O3L3XC59 liv"
type textarea "x"
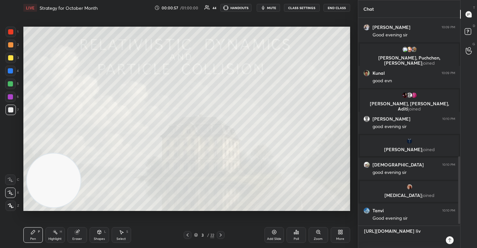
type textarea "https://unacademy.com/class/ssp-1-bravais-begins-the-14-fold-story/O3L3XC59 live"
type textarea "x"
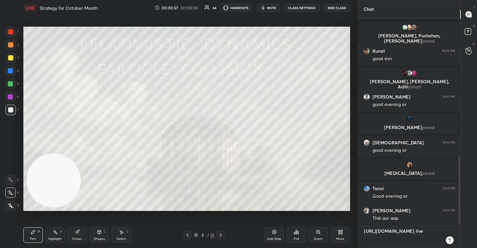
type textarea "https://unacademy.com/class/ssp-1-bravais-begins-the-14-fold-story/O3L3XC59 live"
type textarea "x"
type textarea "https://unacademy.com/class/ssp-1-bravais-begins-the-14-fold-story/O3L3XC59 liv…"
type textarea "x"
type textarea "https://unacademy.com/class/ssp-1-bravais-begins-the-14-fold-story/O3L3XC59 liv…"
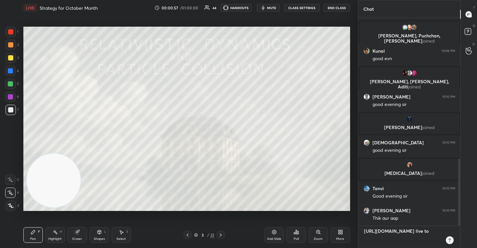
type textarea "x"
type textarea "https://unacademy.com/class/ssp-1-bravais-begins-the-14-fold-story/O3L3XC59 liv…"
type textarea "x"
type textarea "https://unacademy.com/class/ssp-1-bravais-begins-the-14-fold-story/O3L3XC59 liv…"
type textarea "x"
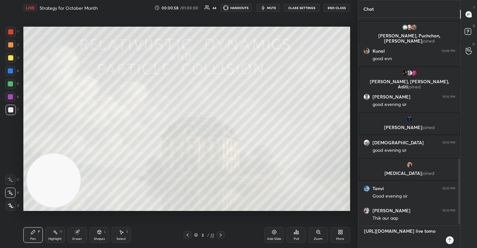
type textarea "https://unacademy.com/class/ssp-1-bravais-begins-the-14-fold-story/O3L3XC59 liv…"
type textarea "x"
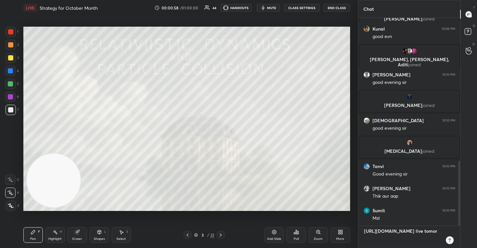
type textarea "https://unacademy.com/class/ssp-1-bravais-begins-the-14-fold-story/O3L3XC59 liv…"
type textarea "x"
type textarea "https://unacademy.com/class/ssp-1-bravais-begins-the-14-fold-story/O3L3XC59 liv…"
type textarea "x"
type textarea "https://unacademy.com/class/ssp-1-bravais-begins-the-14-fold-story/O3L3XC59 liv…"
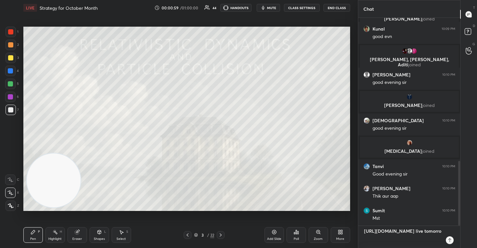
type textarea "x"
type textarea "https://unacademy.com/class/ssp-1-bravais-begins-the-14-fold-story/O3L3XC59 liv…"
type textarea "x"
type textarea "https://unacademy.com/class/ssp-1-bravais-begins-the-14-fold-story/O3L3XC59 liv…"
type textarea "x"
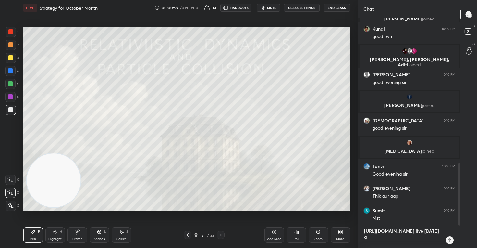
scroll to position [482, 0]
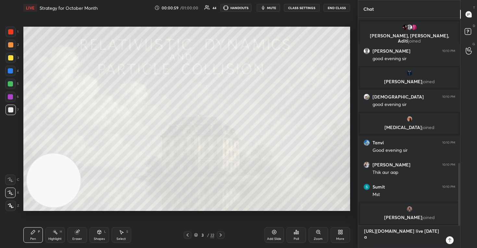
type textarea "https://unacademy.com/class/ssp-1-bravais-begins-the-14-fold-story/O3L3XC59 liv…"
type textarea "x"
type textarea "https://unacademy.com/class/ssp-1-bravais-begins-the-14-fold-story/O3L3XC59 liv…"
type textarea "x"
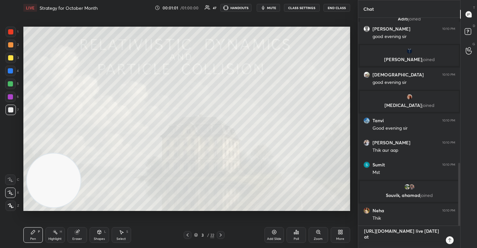
scroll to position [481, 0]
type textarea "https://unacademy.com/class/ssp-1-bravais-begins-the-14-fold-story/O3L3XC59 liv…"
type textarea "x"
type textarea "https://unacademy.com/class/ssp-1-bravais-begins-the-14-fold-story/O3L3XC59 liv…"
type textarea "x"
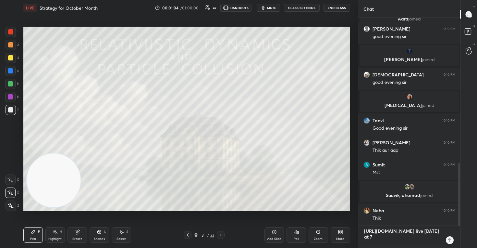
type textarea "https://unacademy.com/class/ssp-1-bravais-begins-the-14-fold-story/O3L3XC59 liv…"
type textarea "x"
type textarea "https://unacademy.com/class/ssp-1-bravais-begins-the-14-fold-story/O3L3XC59 liv…"
type textarea "x"
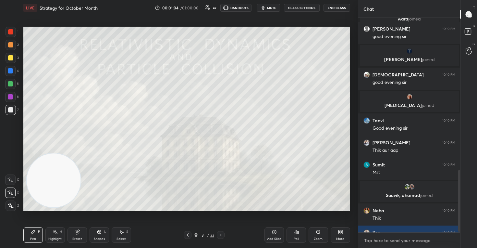
scroll to position [522, 0]
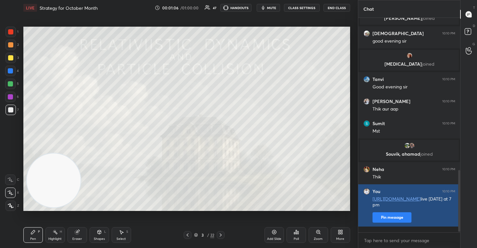
type textarea "x"
click at [391, 222] on button "Pin message" at bounding box center [391, 217] width 39 height 10
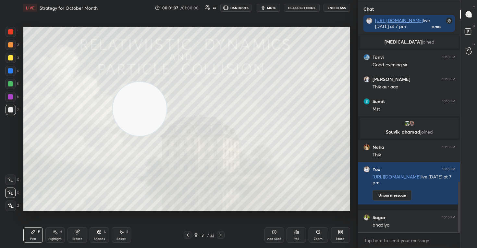
scroll to position [586, 0]
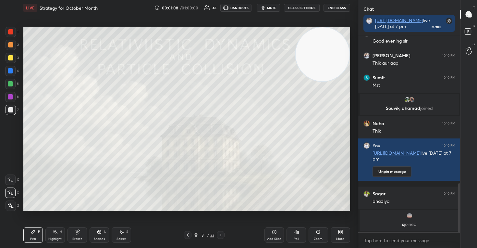
drag, startPoint x: 53, startPoint y: 183, endPoint x: 341, endPoint y: 9, distance: 337.3
click at [341, 8] on div "LIVE Strategy for October Month 00:01:08 / 01:00:00 48 HANDOUTS mute CLASS SETT…" at bounding box center [187, 124] width 332 height 248
click at [294, 8] on button "CLASS SETTINGS" at bounding box center [302, 8] width 36 height 8
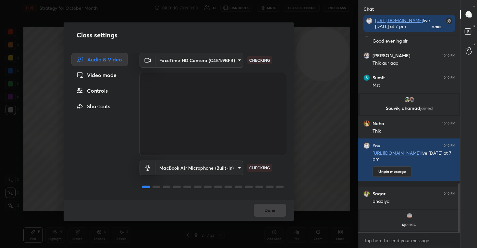
click at [97, 92] on div "Controls" at bounding box center [99, 90] width 56 height 13
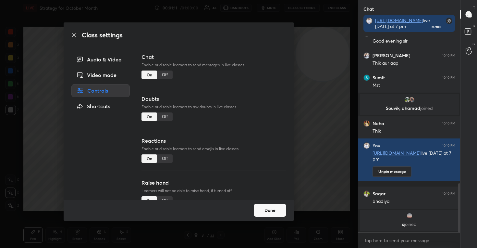
click at [164, 158] on div "Off" at bounding box center [165, 158] width 16 height 8
click at [259, 208] on button "Done" at bounding box center [270, 209] width 32 height 13
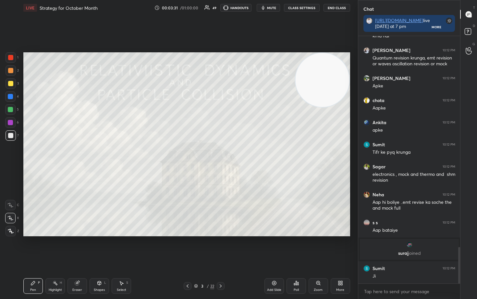
scroll to position [1427, 0]
click at [273, 247] on icon at bounding box center [274, 282] width 5 height 5
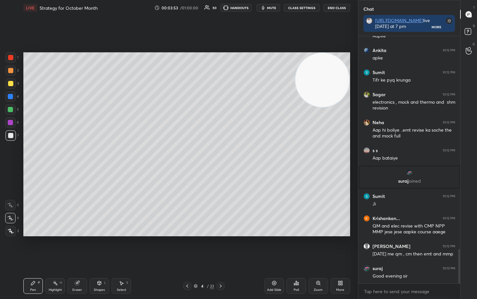
scroll to position [1521, 0]
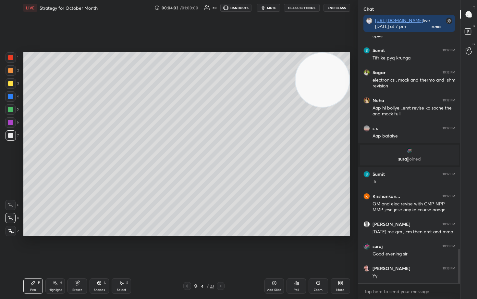
drag, startPoint x: 310, startPoint y: 109, endPoint x: 312, endPoint y: 155, distance: 46.8
click at [312, 107] on video at bounding box center [322, 80] width 54 height 54
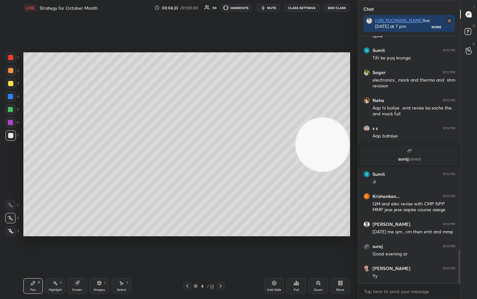
drag, startPoint x: 311, startPoint y: 146, endPoint x: 303, endPoint y: 193, distance: 48.3
click at [306, 171] on video at bounding box center [323, 144] width 54 height 54
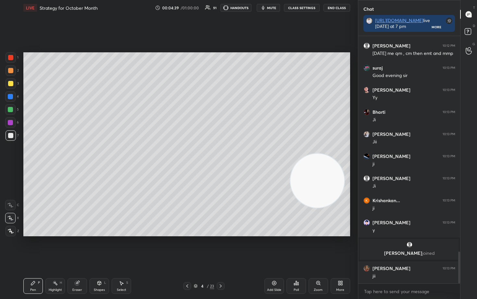
scroll to position [1663, 0]
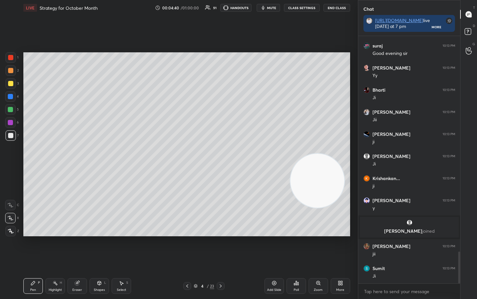
click at [323, 207] on video at bounding box center [317, 180] width 54 height 54
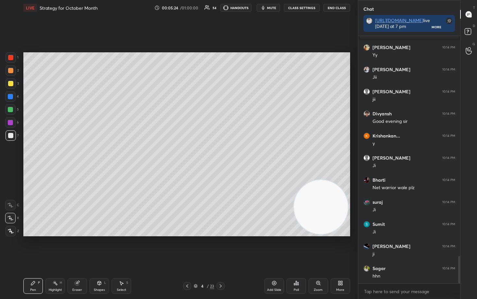
scroll to position [1998, 0]
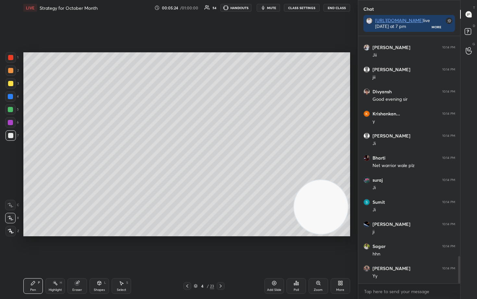
click at [11, 81] on div at bounding box center [11, 83] width 10 height 10
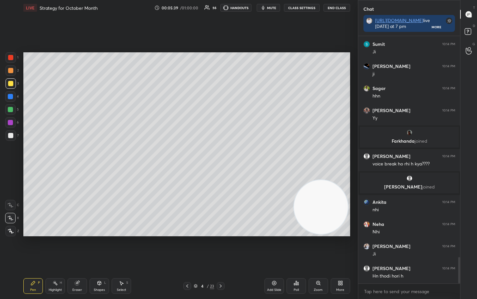
scroll to position [2081, 0]
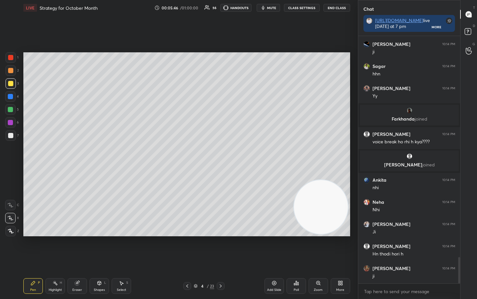
drag, startPoint x: 317, startPoint y: 214, endPoint x: 331, endPoint y: 87, distance: 127.3
click at [330, 180] on video at bounding box center [321, 207] width 54 height 54
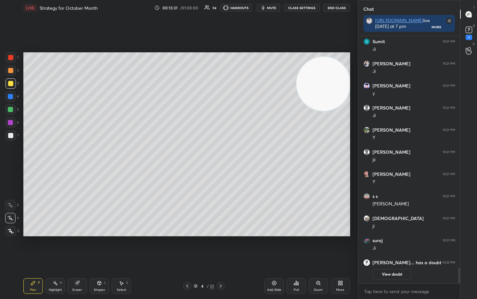
scroll to position [3634, 0]
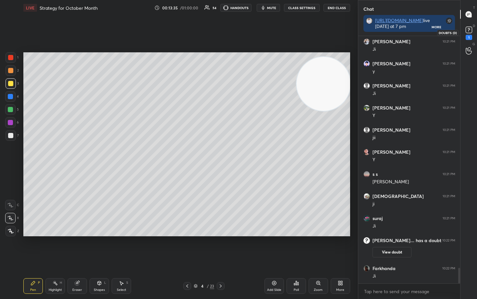
click at [469, 29] on rect at bounding box center [469, 30] width 6 height 6
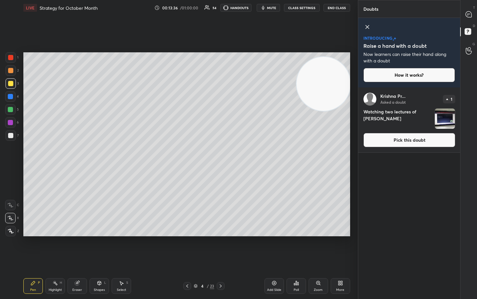
click at [408, 144] on button "Pick this doubt" at bounding box center [409, 140] width 92 height 14
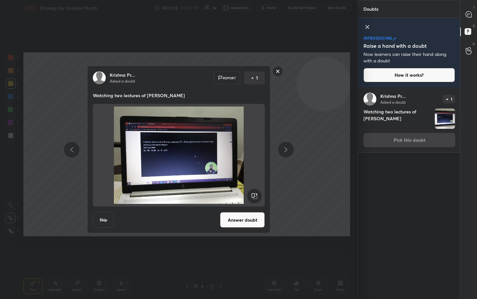
click at [278, 70] on rect at bounding box center [278, 71] width 10 height 10
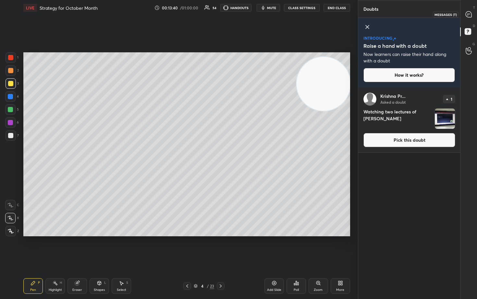
click at [469, 15] on icon at bounding box center [469, 14] width 6 height 6
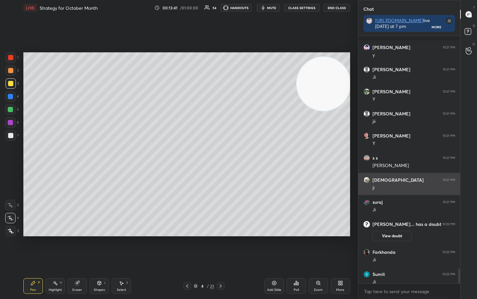
scroll to position [3844, 0]
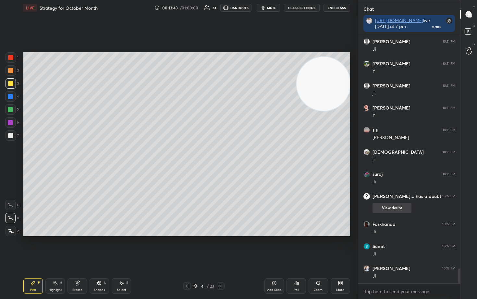
click at [386, 205] on button "View doubt" at bounding box center [391, 207] width 39 height 10
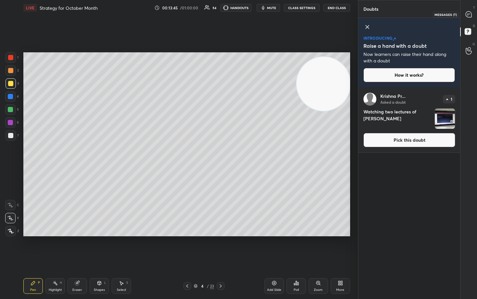
click at [470, 14] on icon at bounding box center [469, 14] width 6 height 6
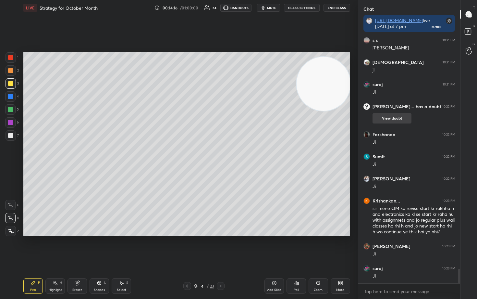
scroll to position [3955, 0]
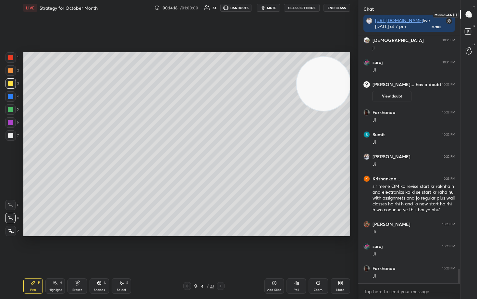
click at [470, 12] on icon at bounding box center [469, 14] width 6 height 6
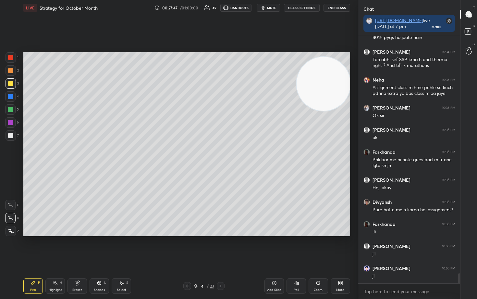
scroll to position [5914, 0]
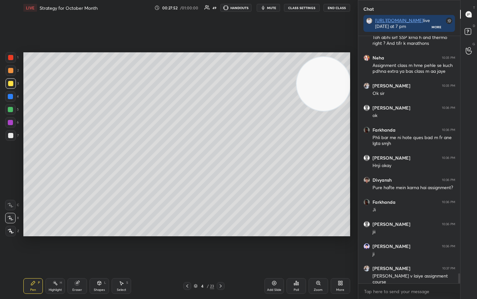
click at [274, 247] on icon at bounding box center [274, 283] width 4 height 4
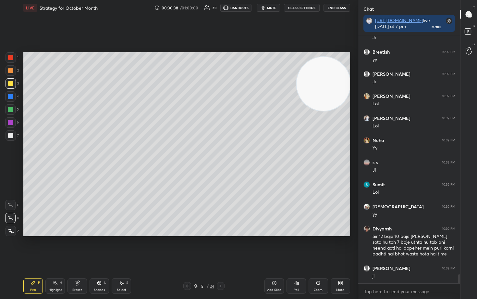
scroll to position [6473, 0]
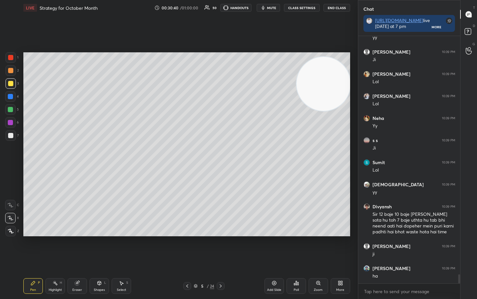
click at [272, 247] on icon at bounding box center [274, 282] width 5 height 5
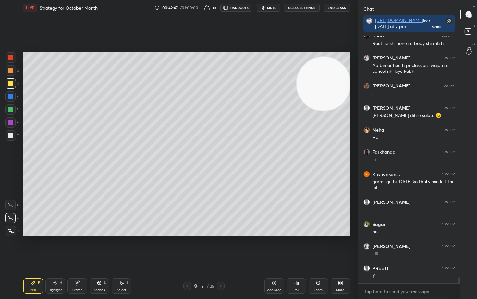
scroll to position [9615, 0]
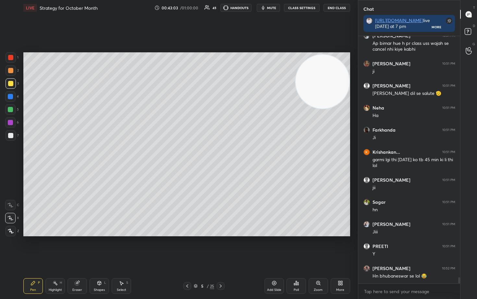
drag, startPoint x: 324, startPoint y: 87, endPoint x: 331, endPoint y: 76, distance: 13.7
click at [331, 76] on video at bounding box center [323, 82] width 54 height 54
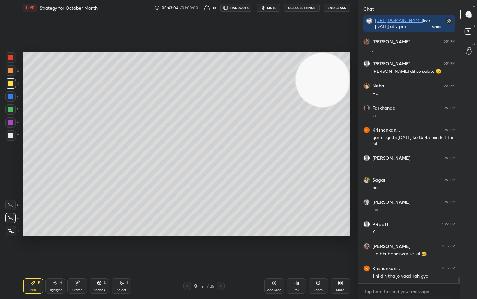
scroll to position [9659, 0]
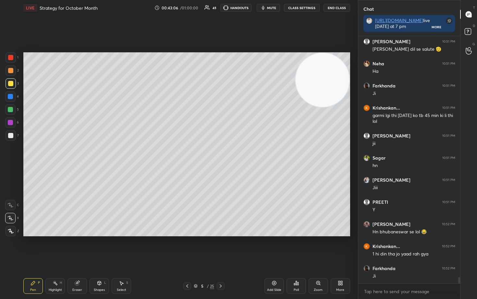
click at [273, 247] on icon at bounding box center [274, 282] width 5 height 5
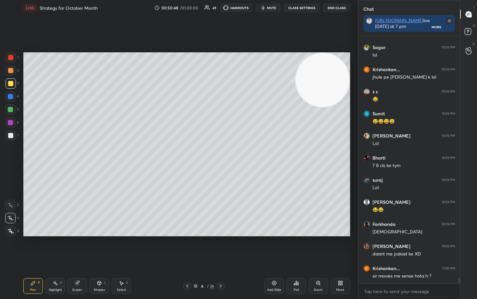
scroll to position [10645, 0]
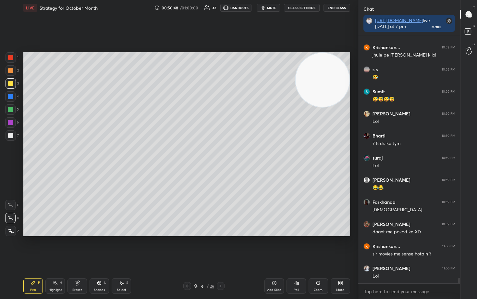
drag, startPoint x: 315, startPoint y: 90, endPoint x: 325, endPoint y: 78, distance: 15.7
click at [323, 80] on video at bounding box center [323, 80] width 54 height 54
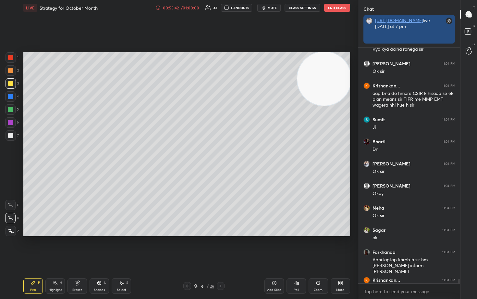
scroll to position [188, 100]
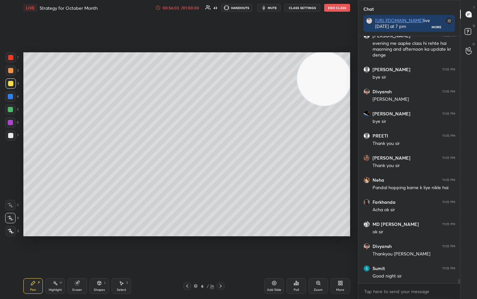
click at [333, 8] on button "End Class" at bounding box center [337, 8] width 26 height 8
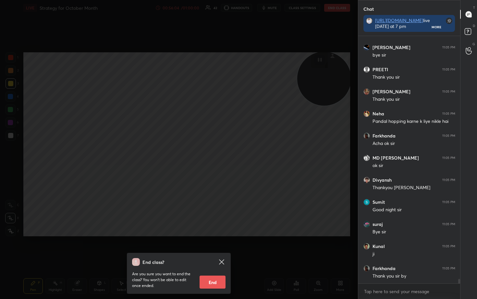
click at [205, 247] on button "End" at bounding box center [213, 281] width 26 height 13
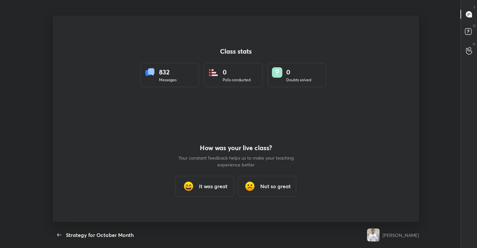
type textarea "x"
